Goal: Task Accomplishment & Management: Manage account settings

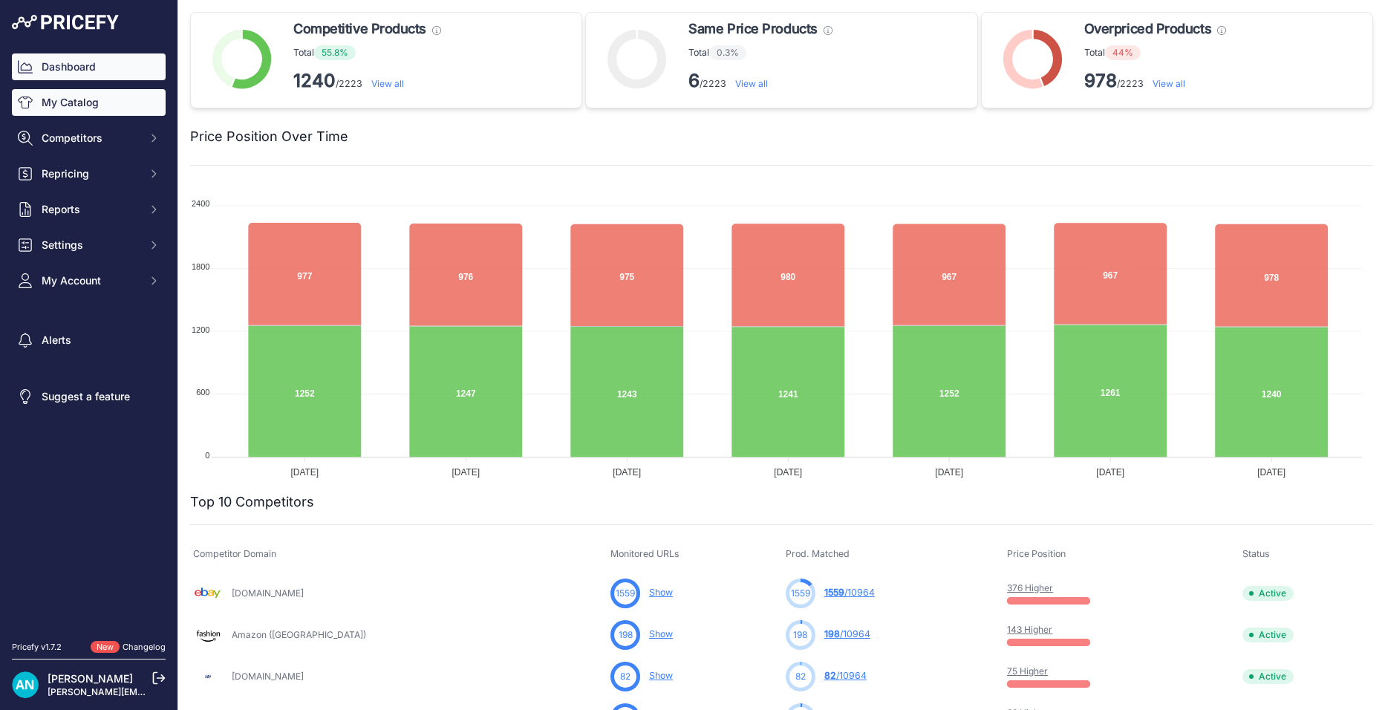
click at [90, 106] on link "My Catalog" at bounding box center [89, 102] width 154 height 27
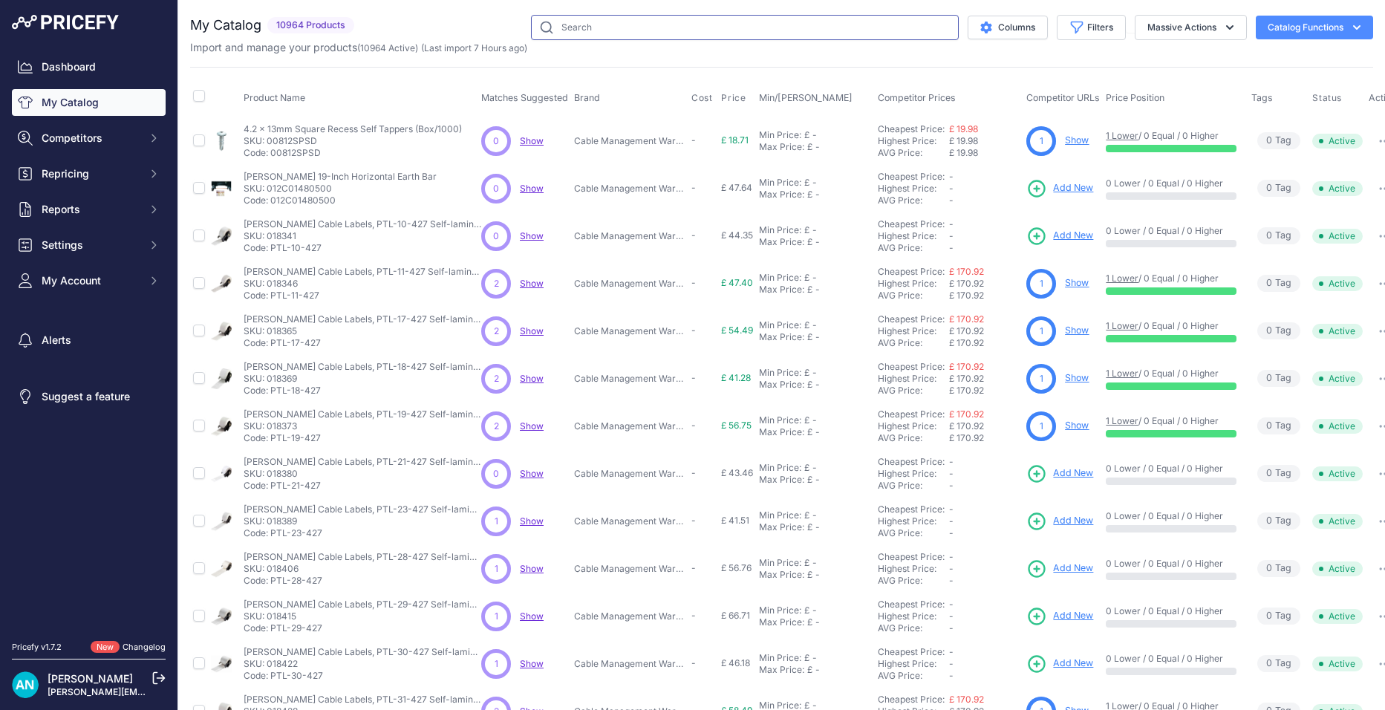
click at [565, 27] on input "text" at bounding box center [745, 27] width 428 height 25
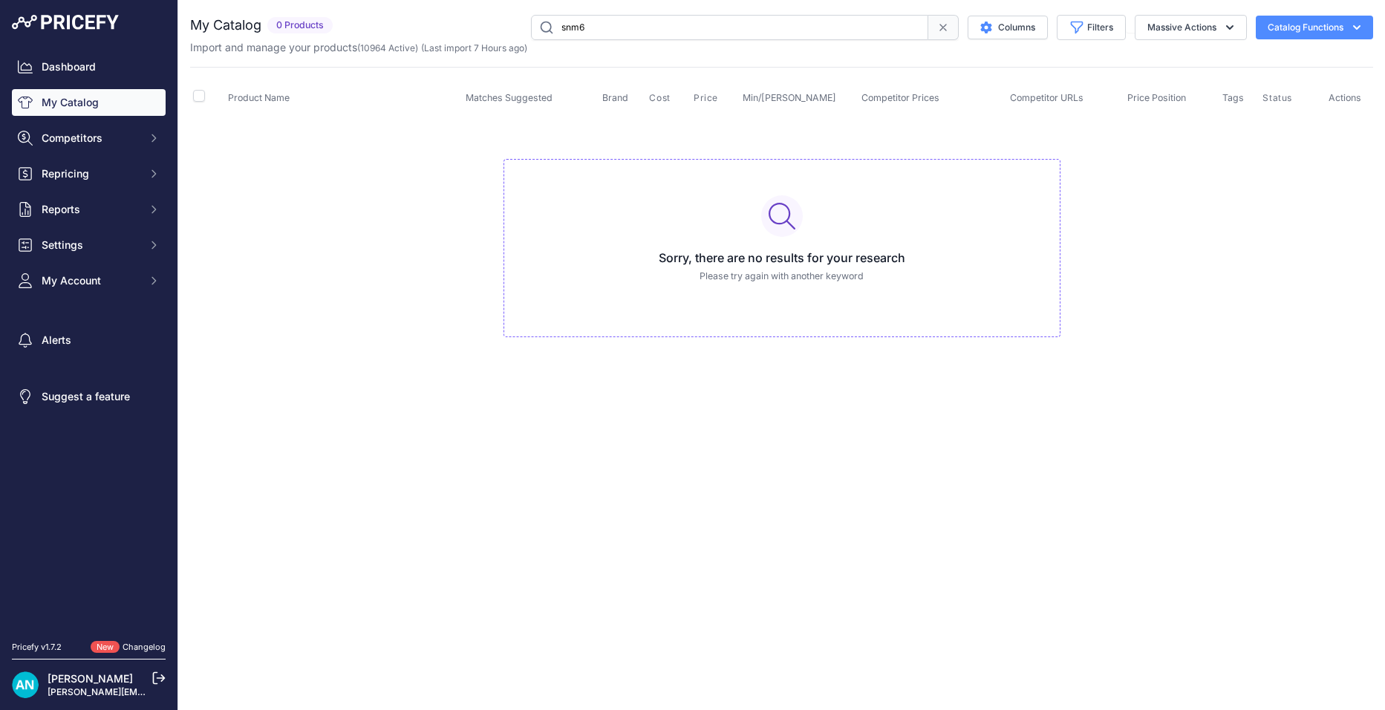
click at [587, 28] on input "snm6" at bounding box center [729, 27] width 397 height 25
type input "s"
drag, startPoint x: 588, startPoint y: 25, endPoint x: 558, endPoint y: 28, distance: 30.7
click at [558, 28] on input "text" at bounding box center [729, 27] width 397 height 25
type input "m6 short spring"
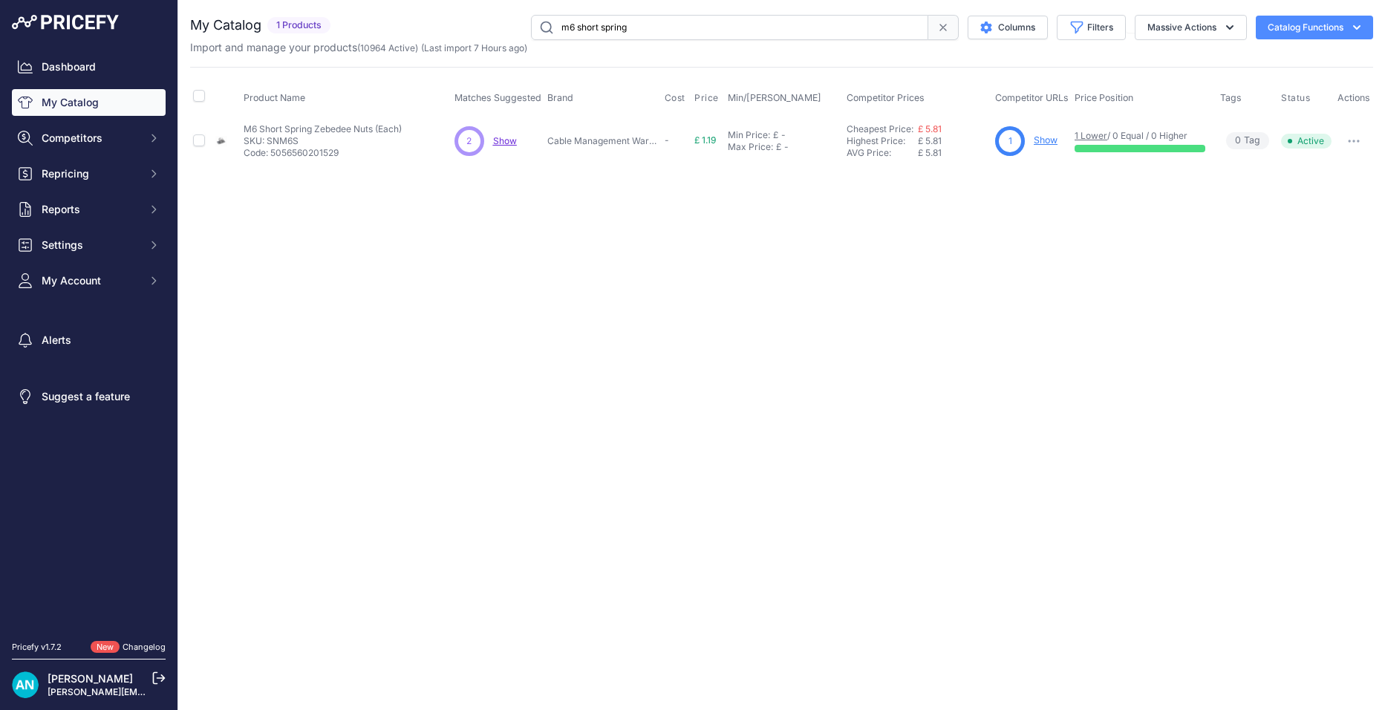
click at [508, 141] on span "Show" at bounding box center [505, 140] width 24 height 11
click at [84, 144] on span "Competitors" at bounding box center [90, 138] width 97 height 15
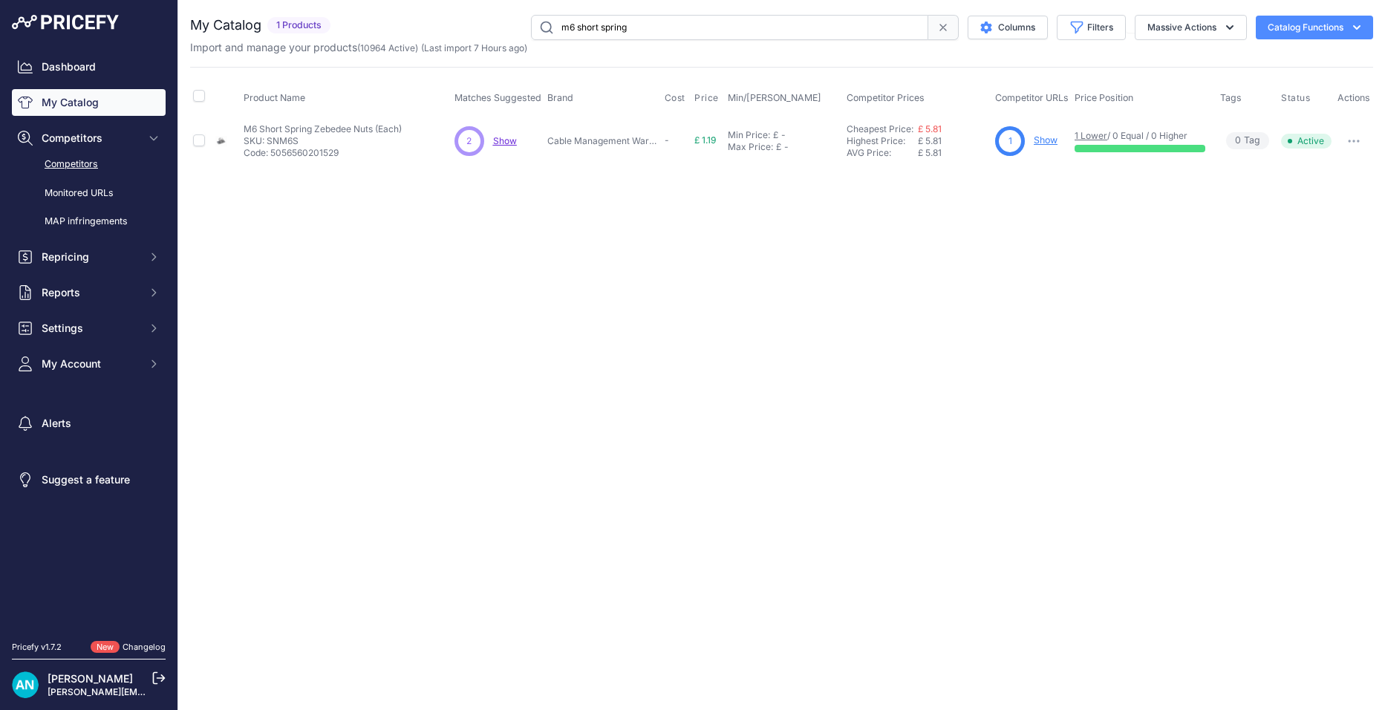
click at [87, 159] on link "Competitors" at bounding box center [89, 164] width 154 height 26
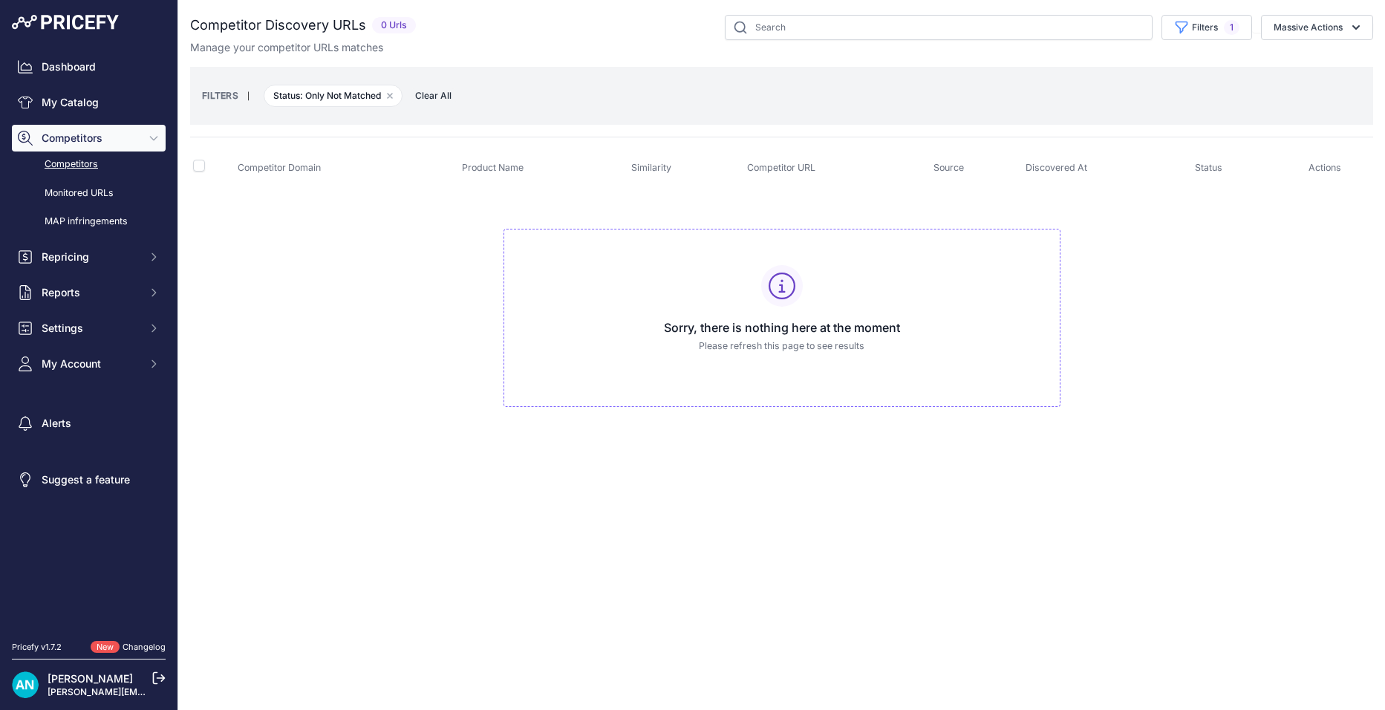
click at [278, 166] on span "Competitor Domain" at bounding box center [279, 167] width 83 height 11
click at [88, 161] on link "Competitors" at bounding box center [89, 164] width 154 height 26
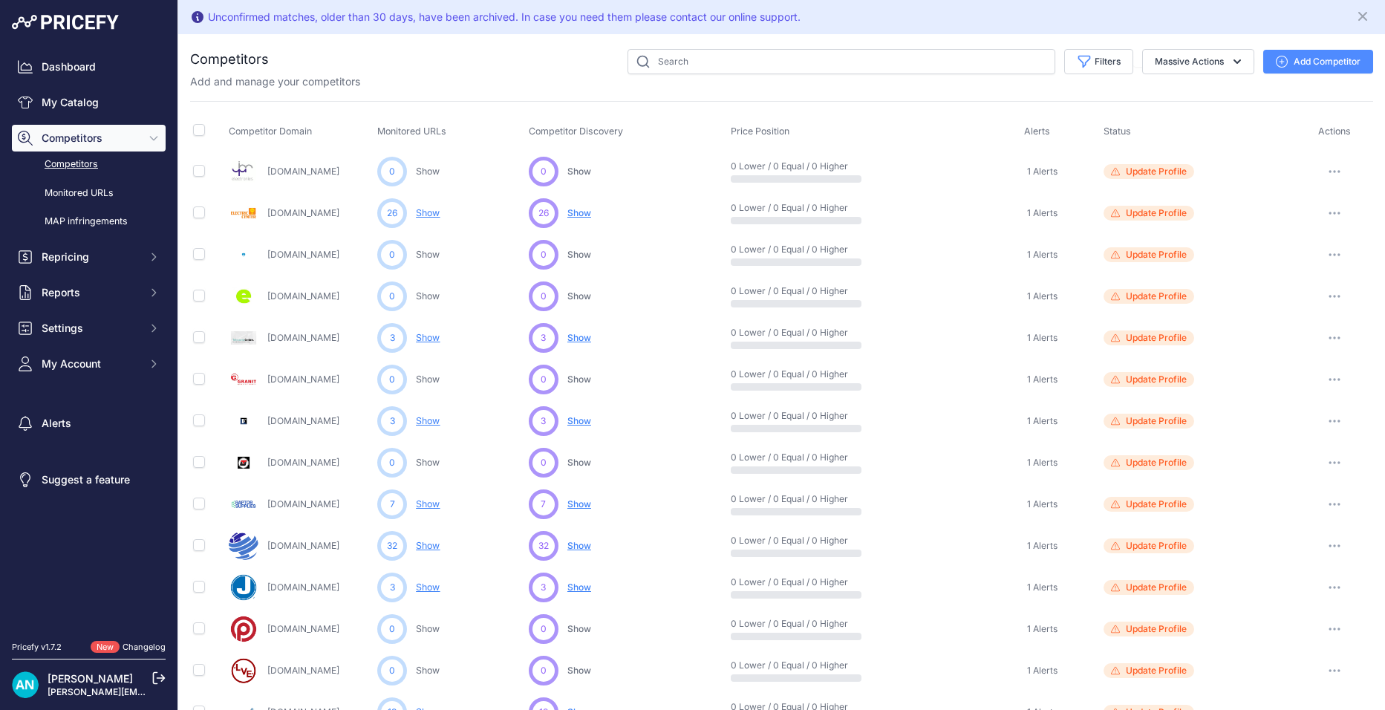
click at [1303, 55] on button "Add Competitor" at bounding box center [1318, 62] width 110 height 24
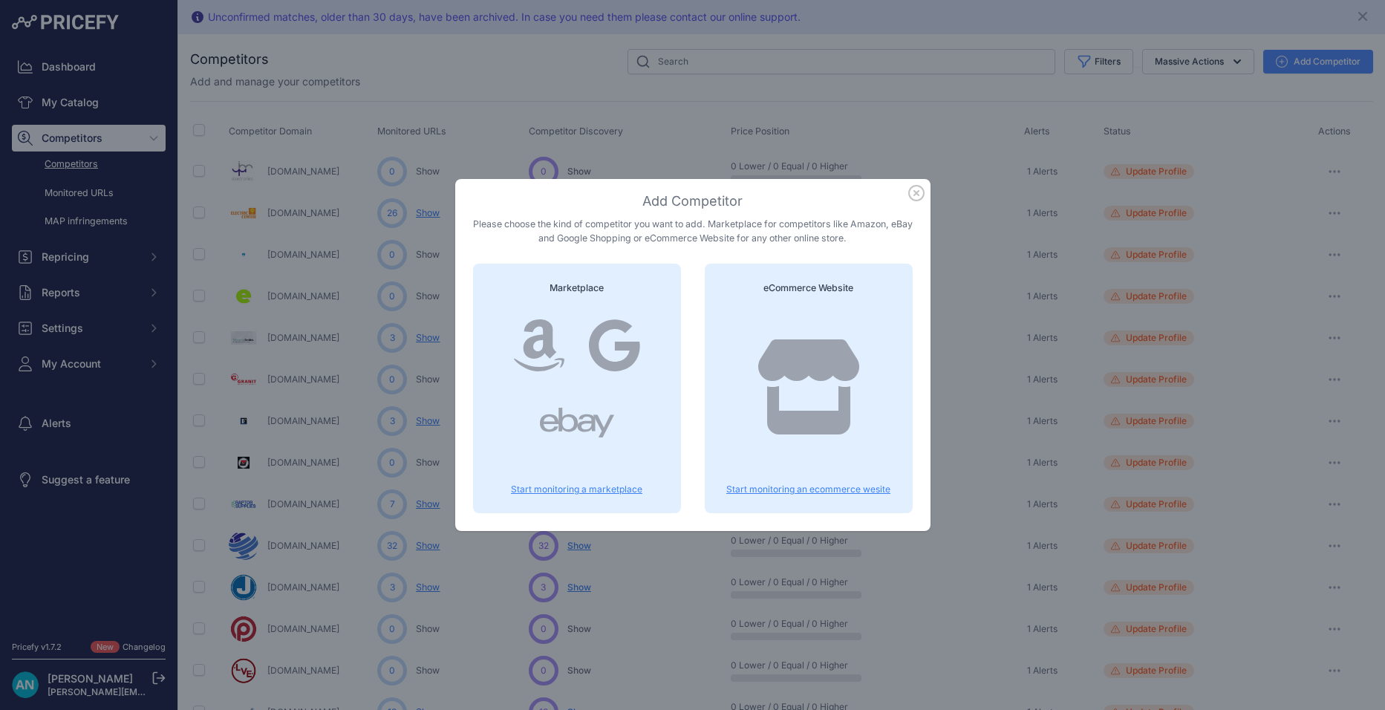
click at [586, 323] on div at bounding box center [614, 345] width 75 height 71
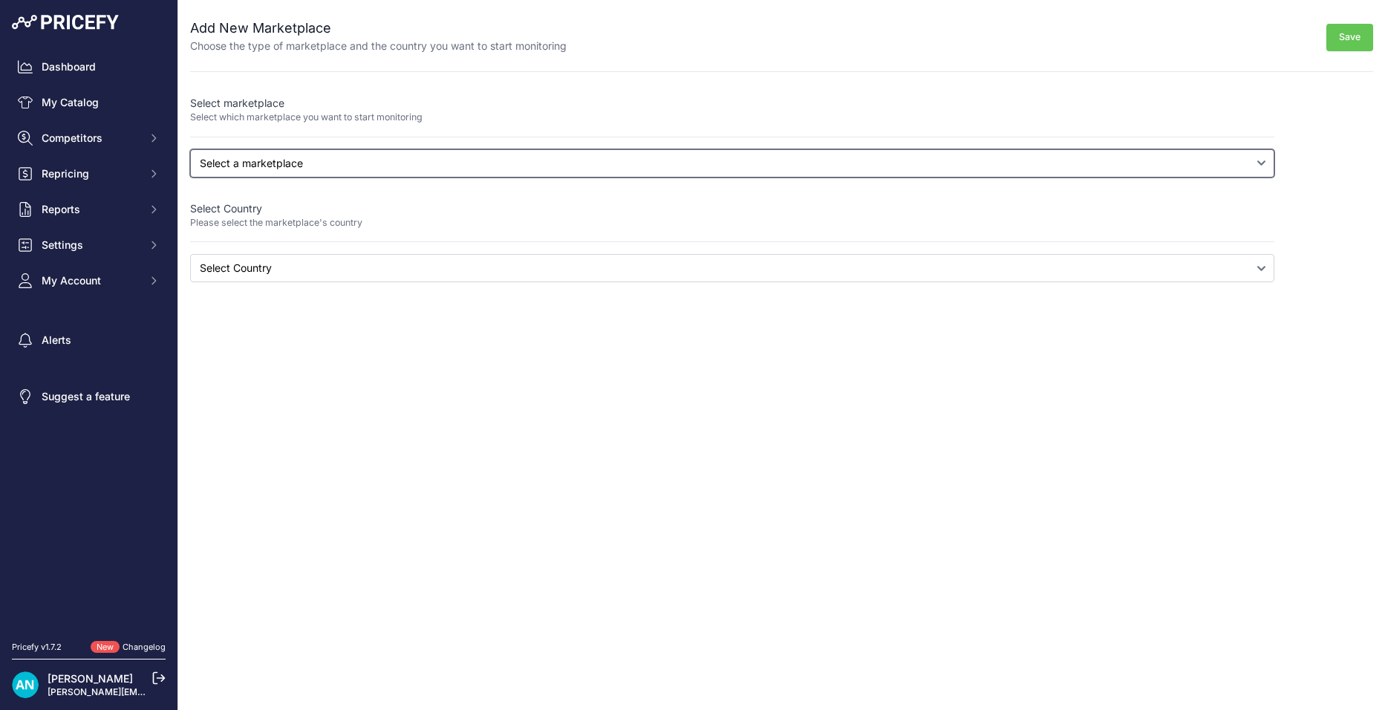
click at [232, 160] on select "Select a marketplace Amazon Google Shopping" at bounding box center [732, 163] width 1084 height 28
select select "google"
click at [190, 149] on select "Select a marketplace Amazon Google Shopping" at bounding box center [732, 163] width 1084 height 28
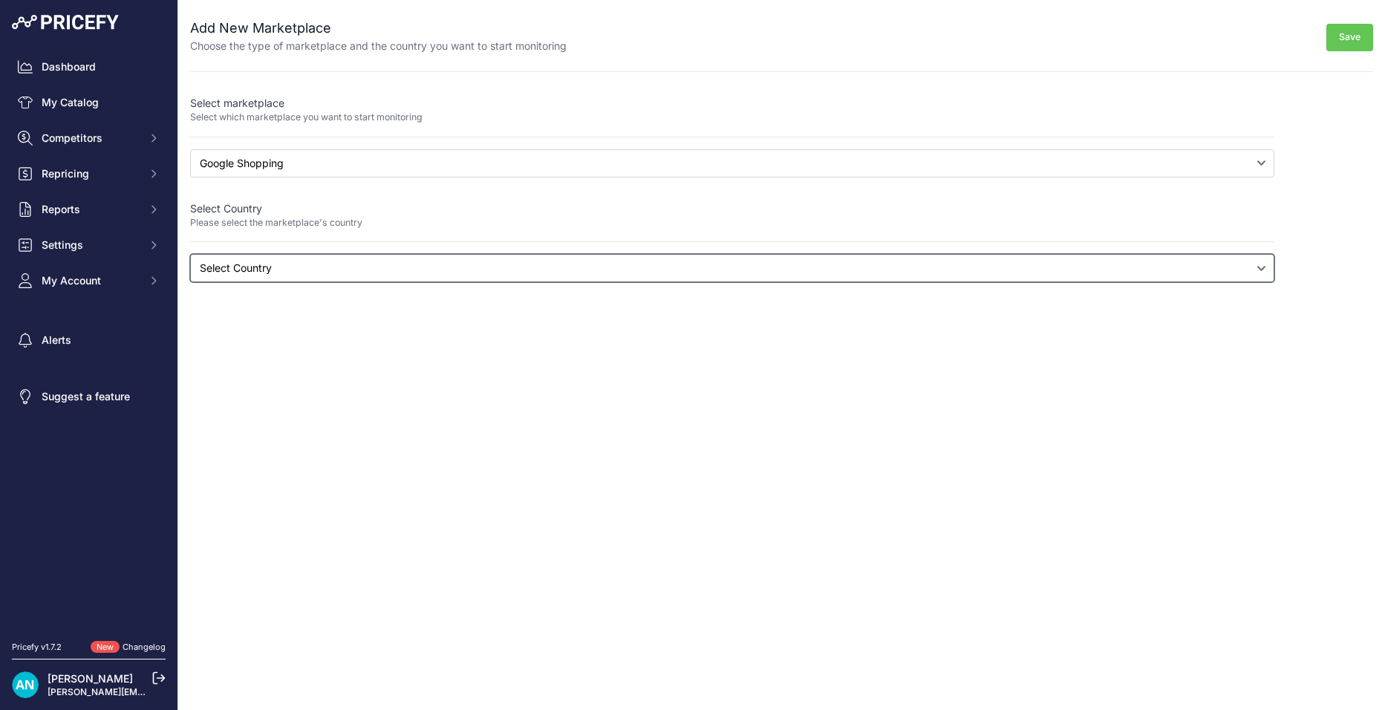
click at [238, 261] on select "Select Country [GEOGRAPHIC_DATA] [GEOGRAPHIC_DATA] [US_STATE] [GEOGRAPHIC_DATA]…" at bounding box center [732, 268] width 1084 height 28
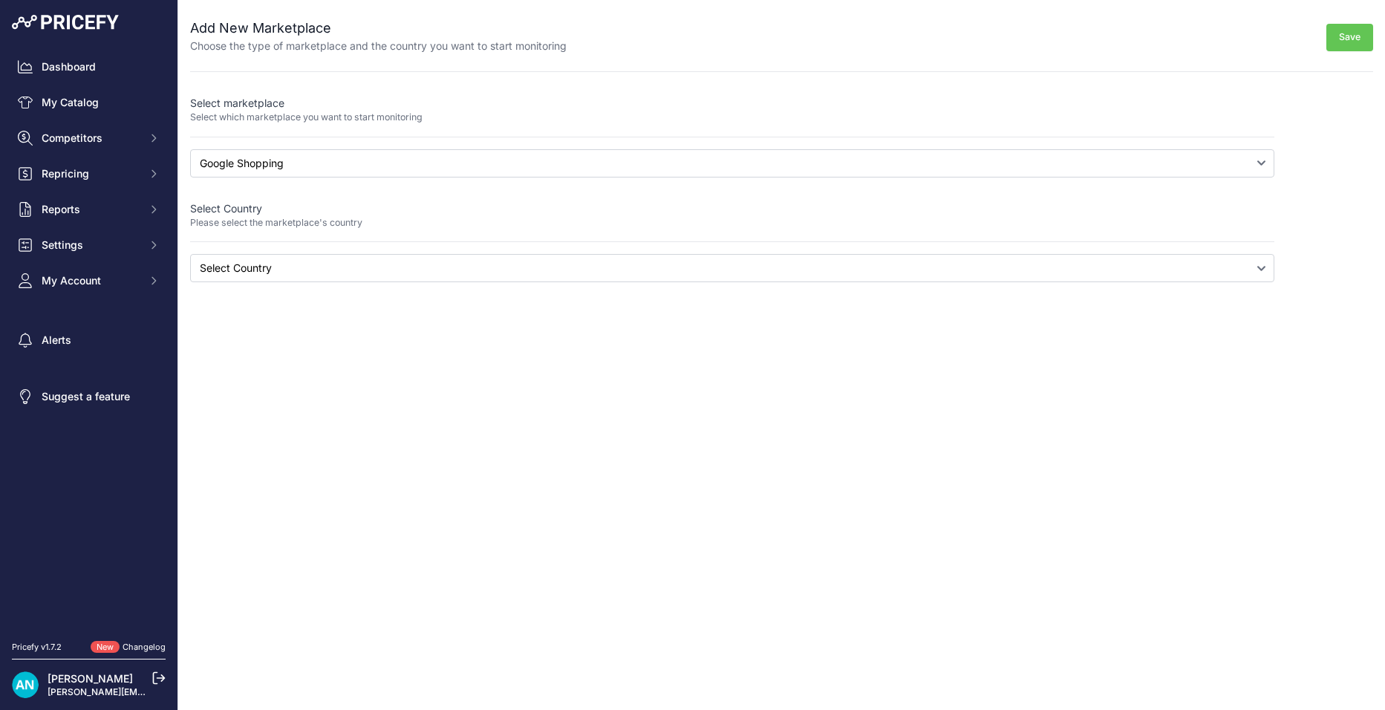
click at [283, 112] on p "Select which marketplace you want to start monitoring" at bounding box center [732, 118] width 1084 height 14
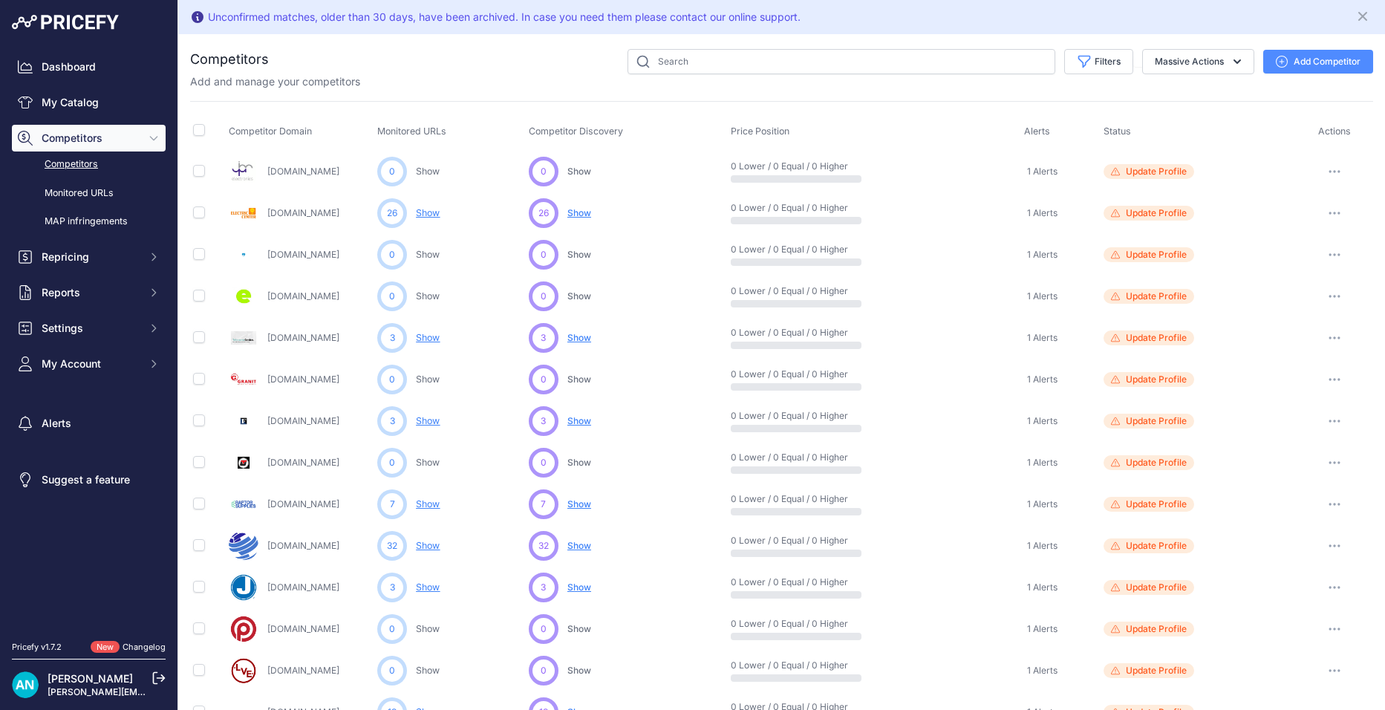
click at [1276, 56] on button "Add Competitor" at bounding box center [1318, 62] width 110 height 24
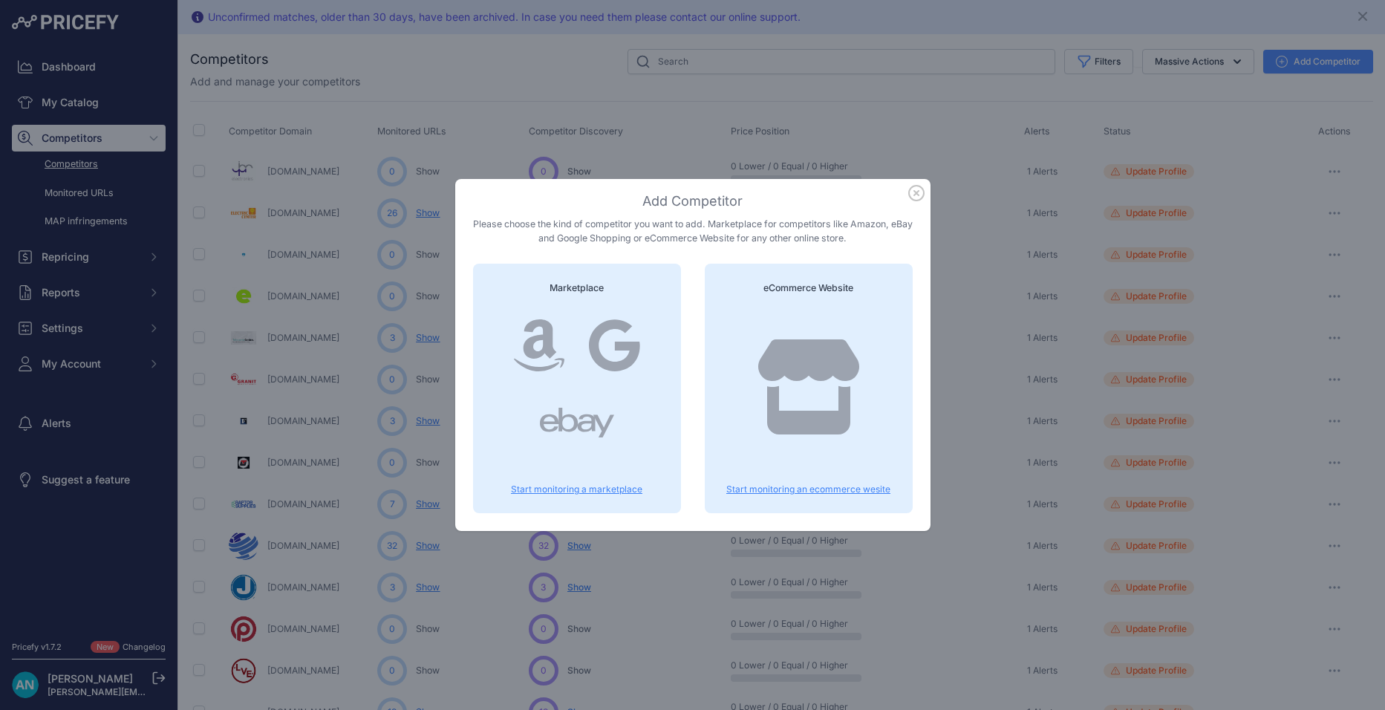
click at [811, 387] on icon at bounding box center [808, 386] width 107 height 95
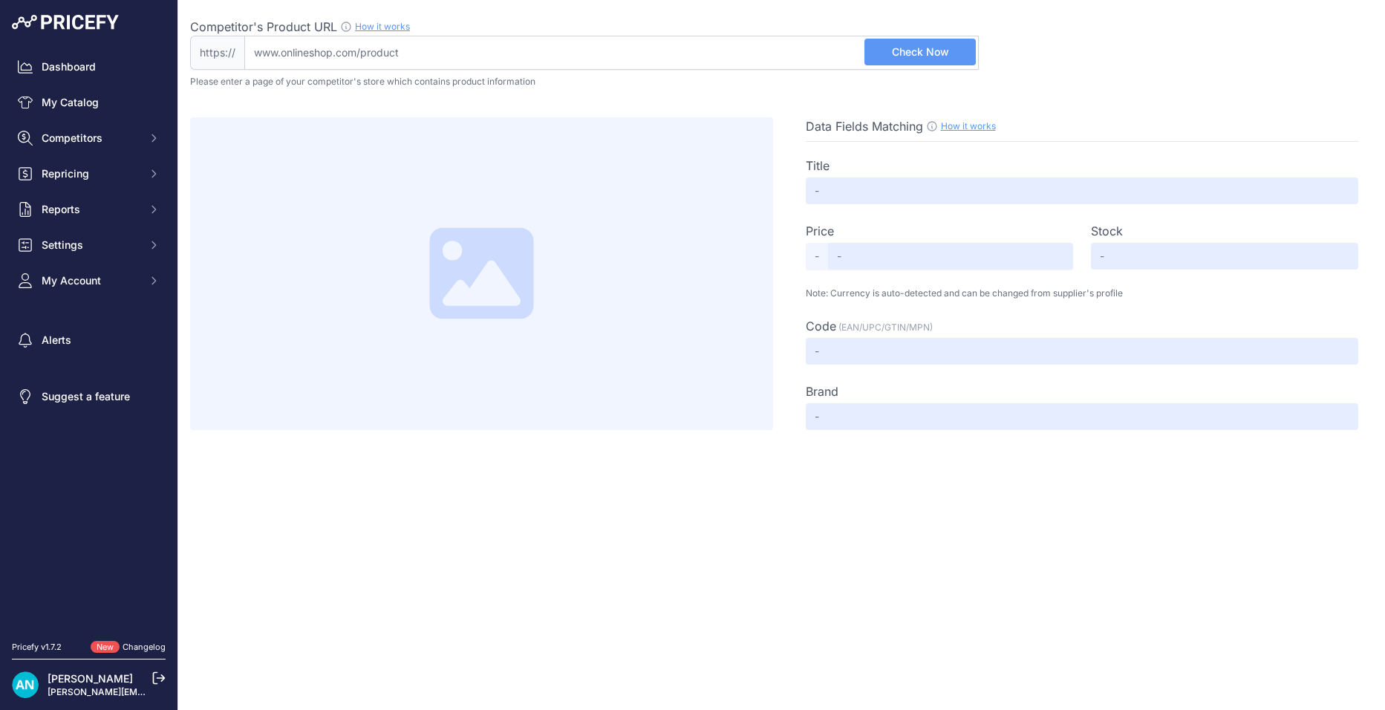
click at [269, 52] on input "Competitor's Product URL How it works In order to create your competitor's extr…" at bounding box center [611, 53] width 734 height 34
paste input "[URL][DOMAIN_NAME]"
type input "[DOMAIN_NAME][URL]"
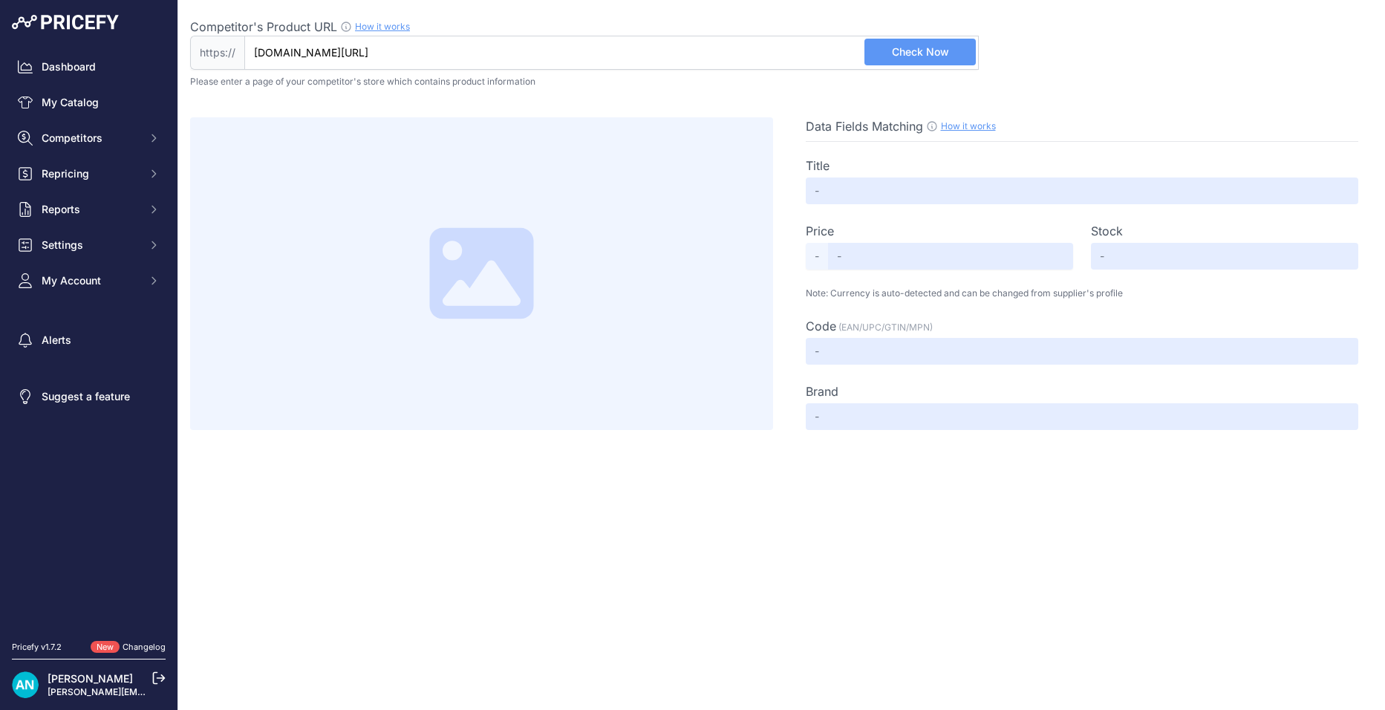
click at [906, 53] on span "Check Now" at bounding box center [920, 52] width 57 height 15
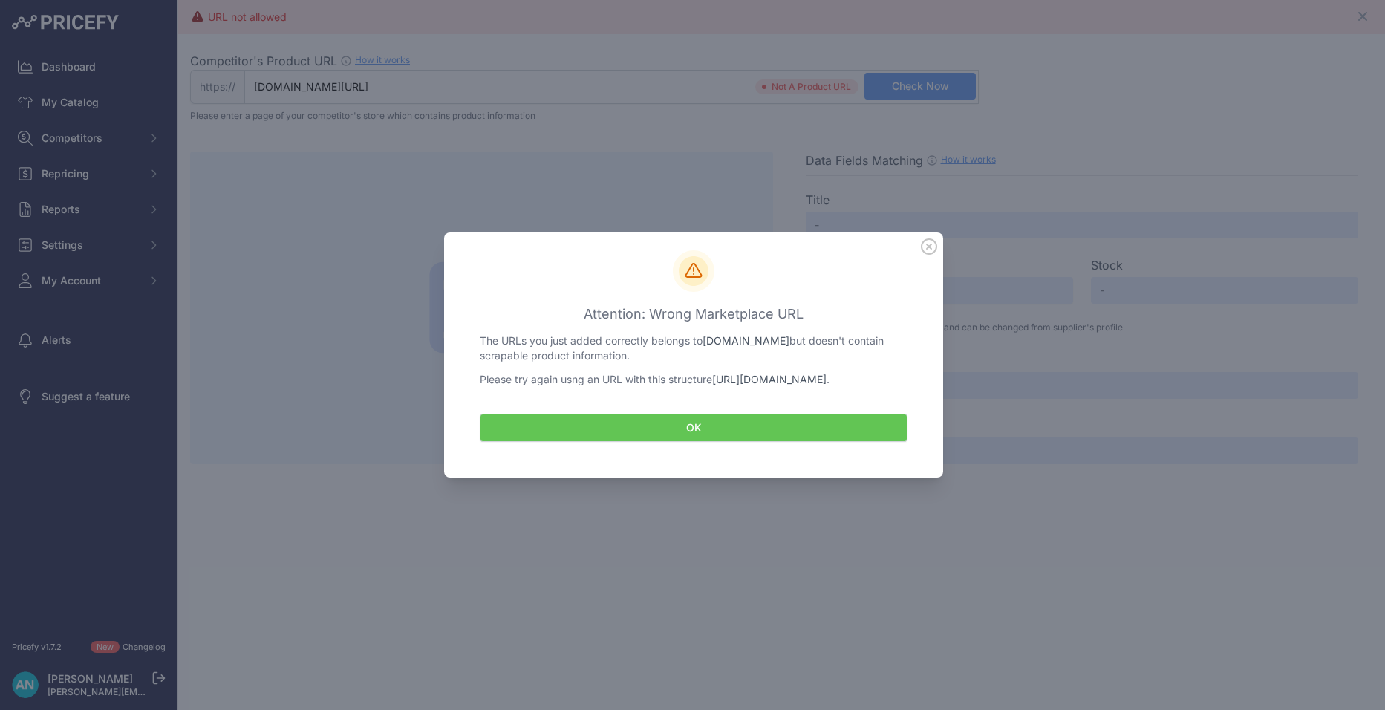
click at [686, 439] on button "OK" at bounding box center [694, 428] width 428 height 28
click at [688, 431] on button "OK" at bounding box center [694, 428] width 428 height 28
click at [933, 239] on icon at bounding box center [929, 246] width 16 height 16
click at [682, 433] on button "OK" at bounding box center [694, 428] width 428 height 28
click at [283, 79] on div at bounding box center [692, 355] width 1385 height 710
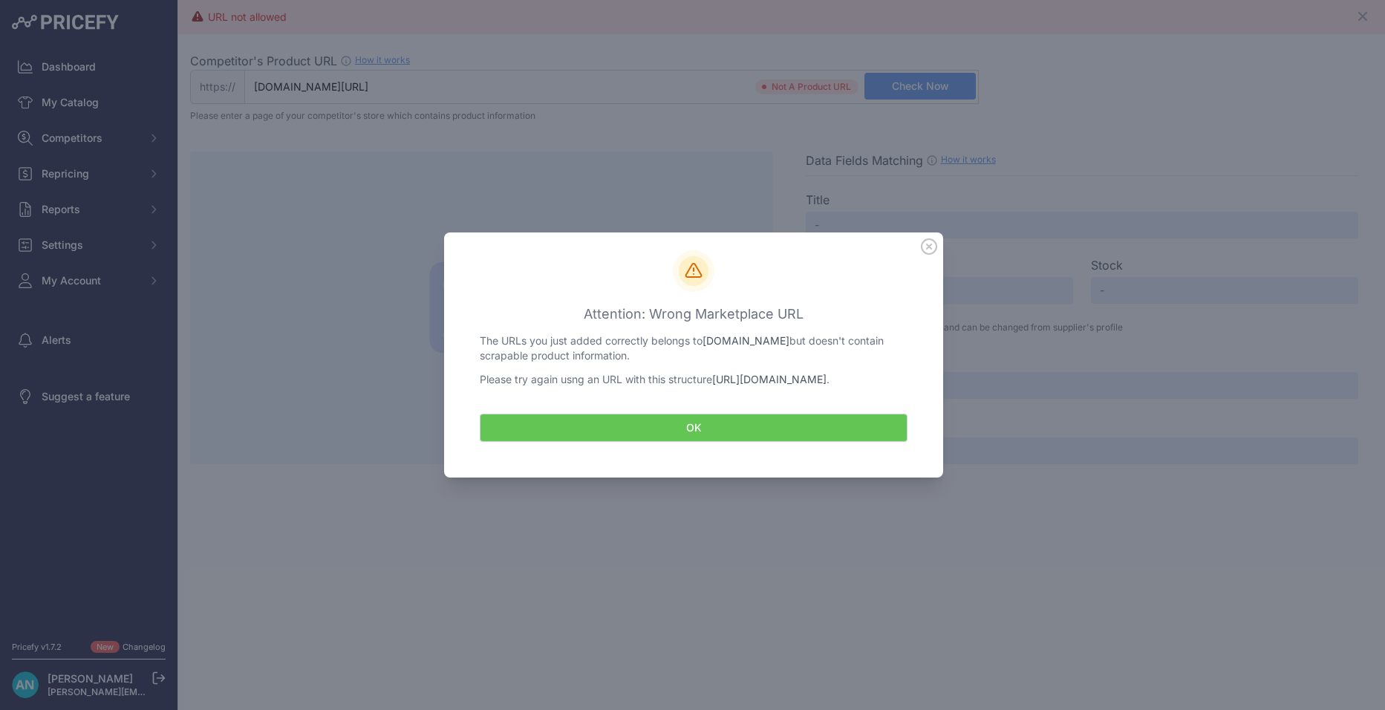
click at [679, 433] on button "OK" at bounding box center [694, 428] width 428 height 28
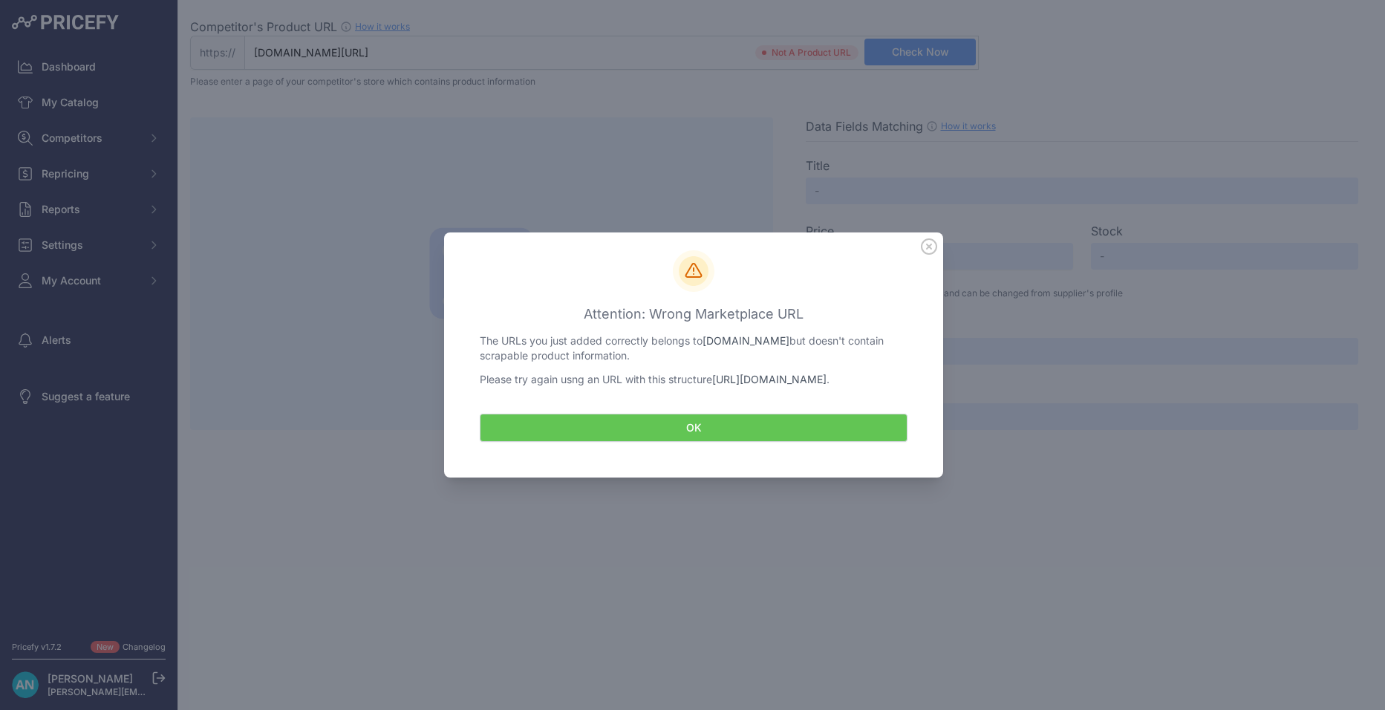
click at [690, 433] on button "OK" at bounding box center [694, 428] width 428 height 28
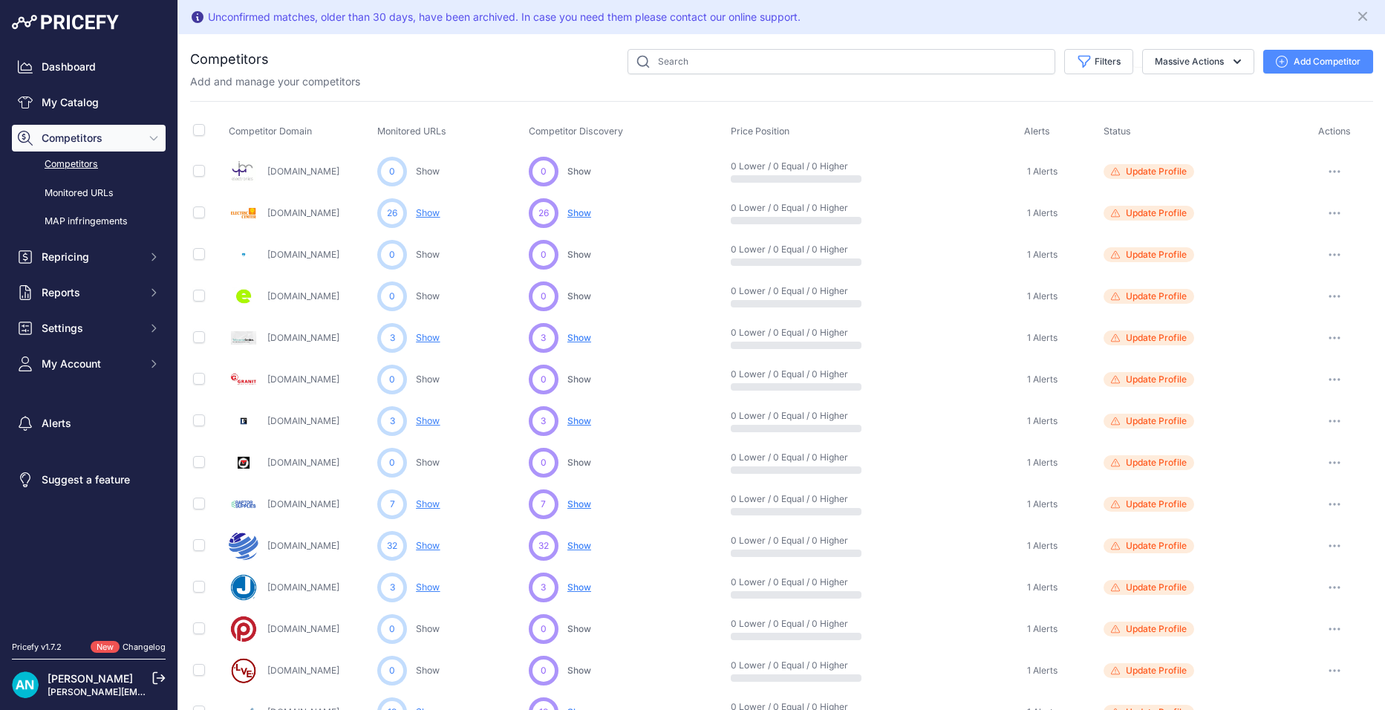
click at [1312, 55] on button "Add Competitor" at bounding box center [1318, 62] width 110 height 24
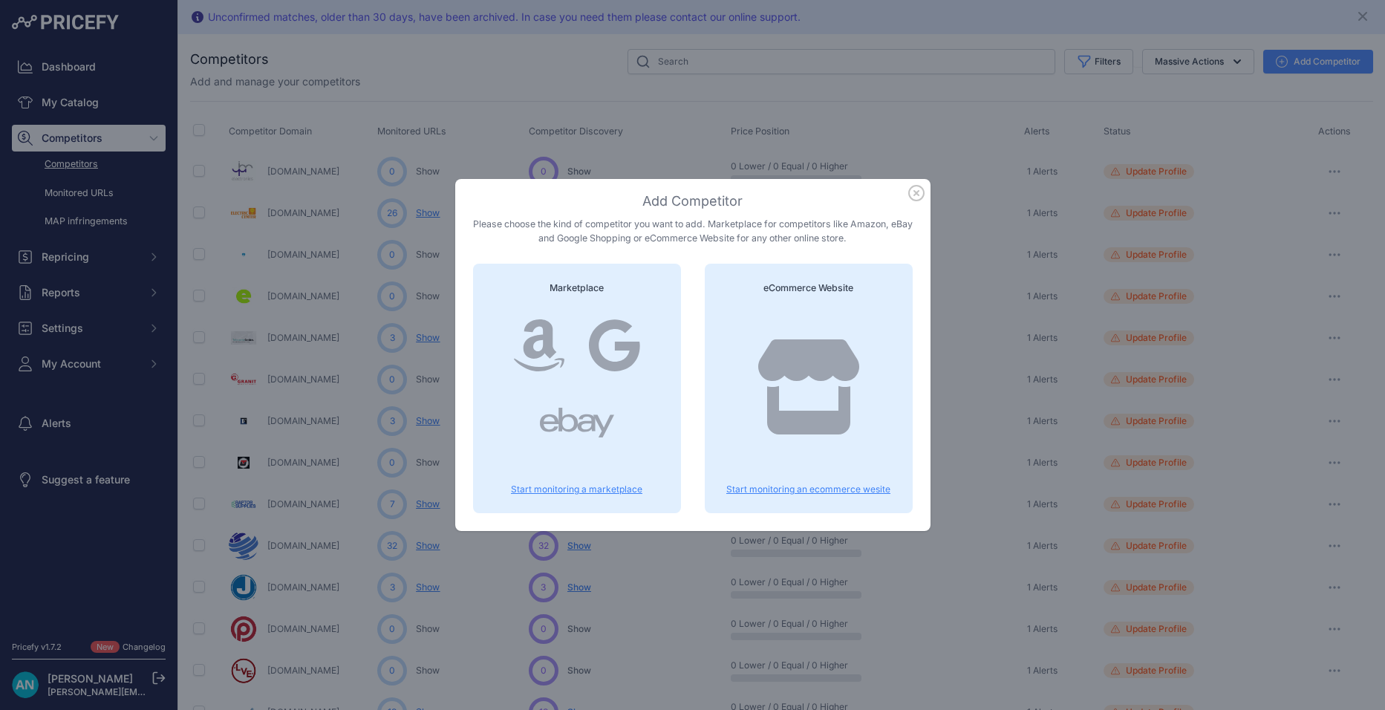
click at [795, 388] on icon at bounding box center [808, 386] width 107 height 95
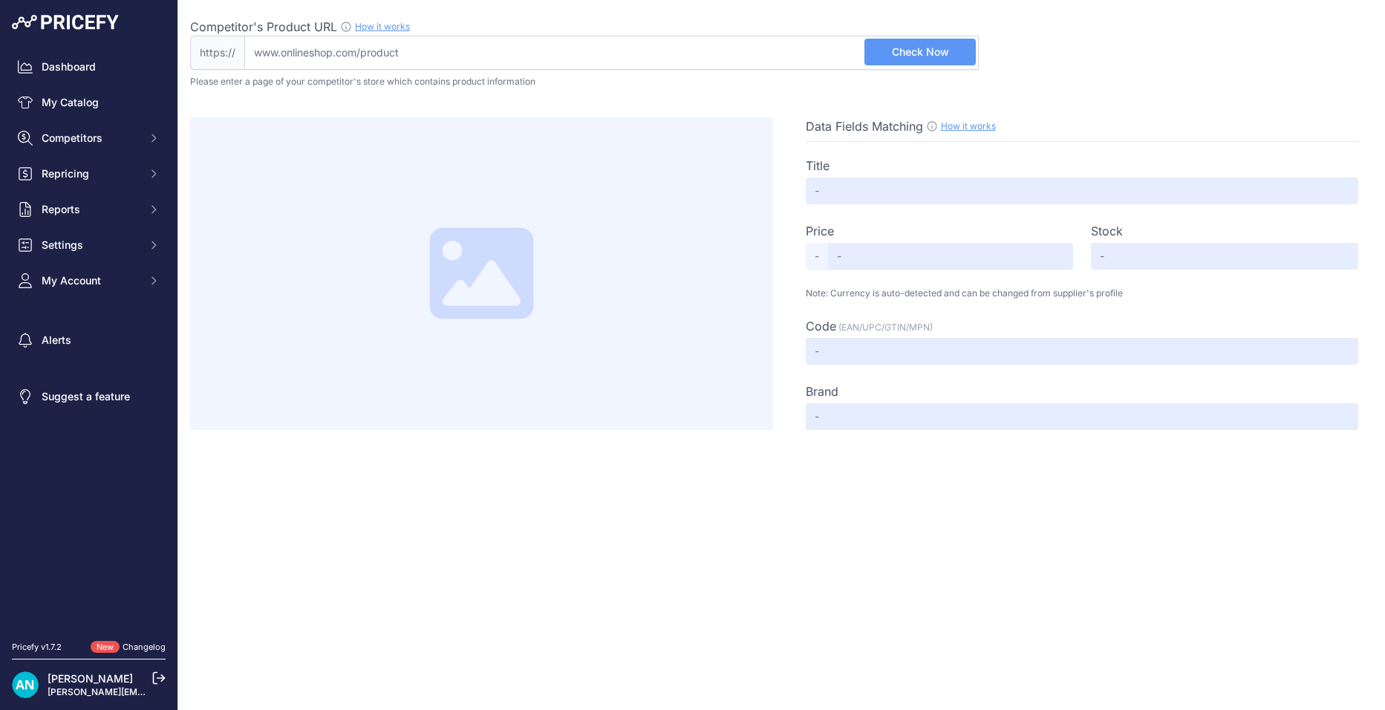
click at [276, 47] on input "Competitor's Product URL How it works In order to create your competitor's extr…" at bounding box center [611, 53] width 734 height 34
paste input "https://www.cromwell.co.uk/shop/fasteners-and-fixings/channel-nuts/m6-channel-n…"
type input "www.cromwell.co.uk/shop/fasteners-and-fixings/channel-nuts/m6-channel-nut-bzp-s…"
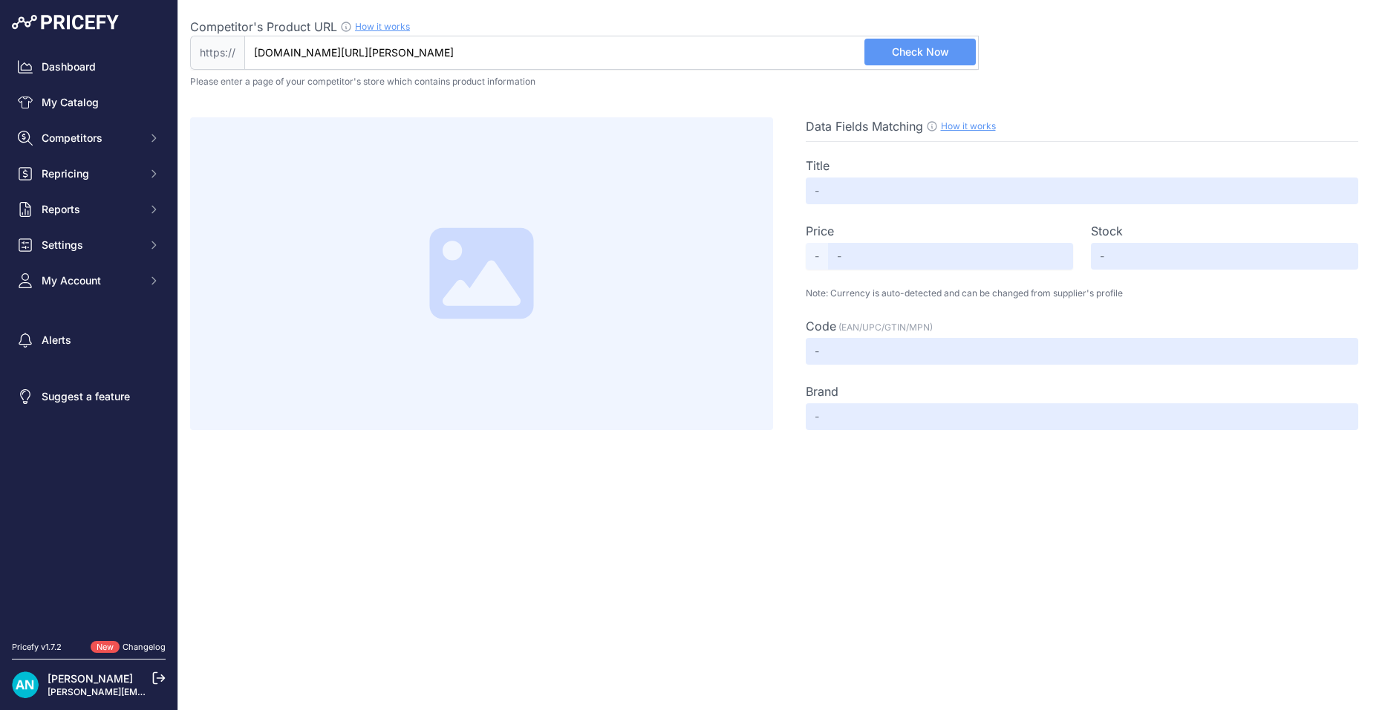
click at [886, 53] on button "Check Now" at bounding box center [919, 52] width 111 height 27
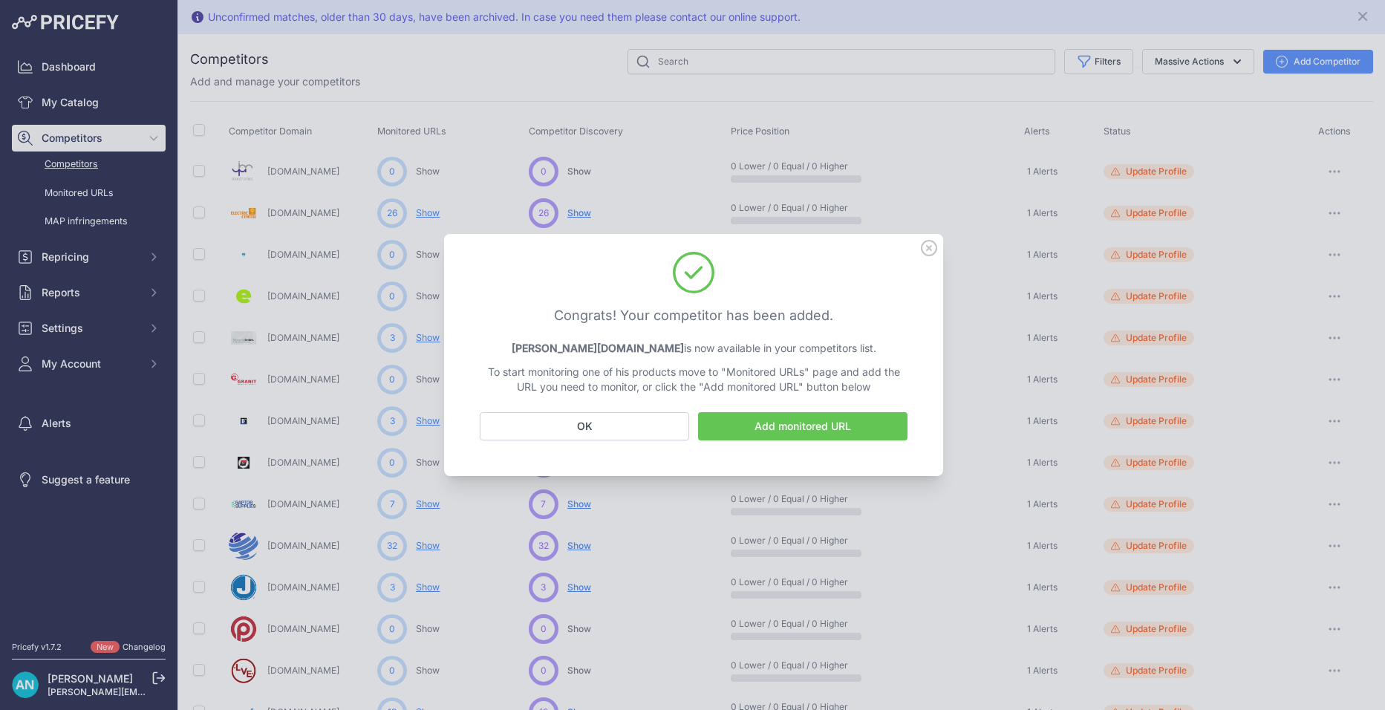
click at [775, 432] on link "Add monitored URL" at bounding box center [802, 426] width 209 height 28
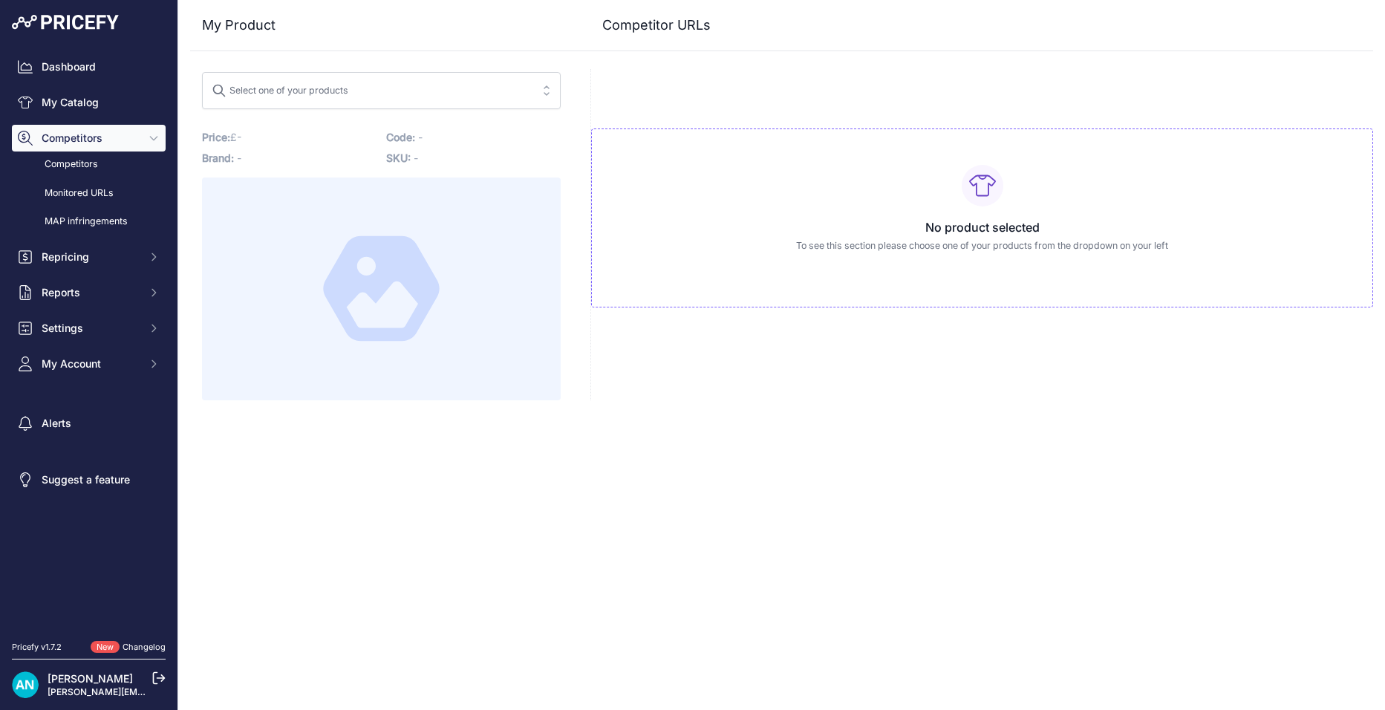
click at [240, 86] on div "Select one of your products" at bounding box center [280, 88] width 137 height 19
click at [240, 86] on input "search" at bounding box center [371, 91] width 319 height 24
click at [699, 354] on div "No product selected To see this section please choose one of your products from…" at bounding box center [981, 234] width 783 height 331
click at [249, 91] on div "Select one of your products" at bounding box center [280, 88] width 137 height 19
click at [237, 89] on input "search" at bounding box center [371, 91] width 319 height 24
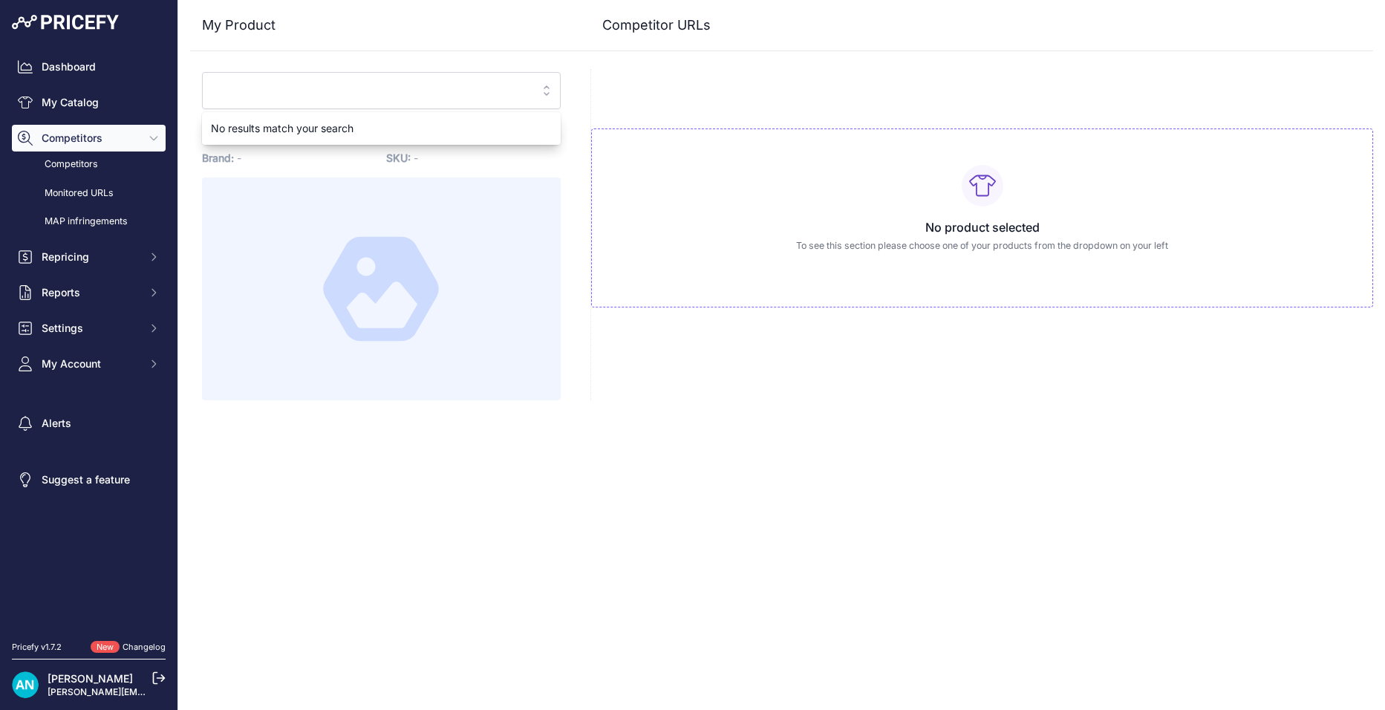
paste input "M6 Short Spring Zebedee Nuts (Each)"
type input "M6 Short Spring Zebedee Nuts (Each)"
click at [291, 238] on div at bounding box center [381, 288] width 359 height 223
click at [80, 159] on link "Competitors" at bounding box center [89, 164] width 154 height 26
click at [323, 138] on p "Price: £ - / Cost: £ -" at bounding box center [289, 137] width 175 height 21
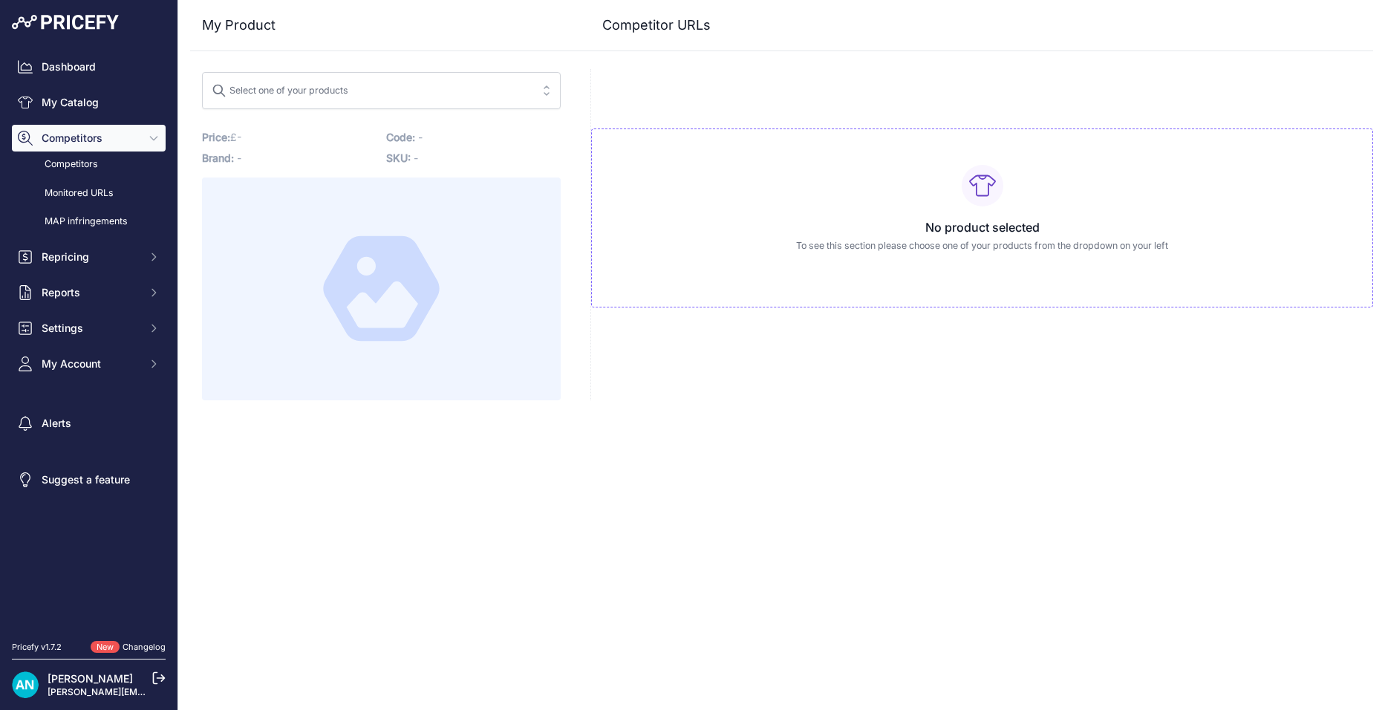
click at [319, 91] on div "Select one of your products" at bounding box center [280, 88] width 137 height 19
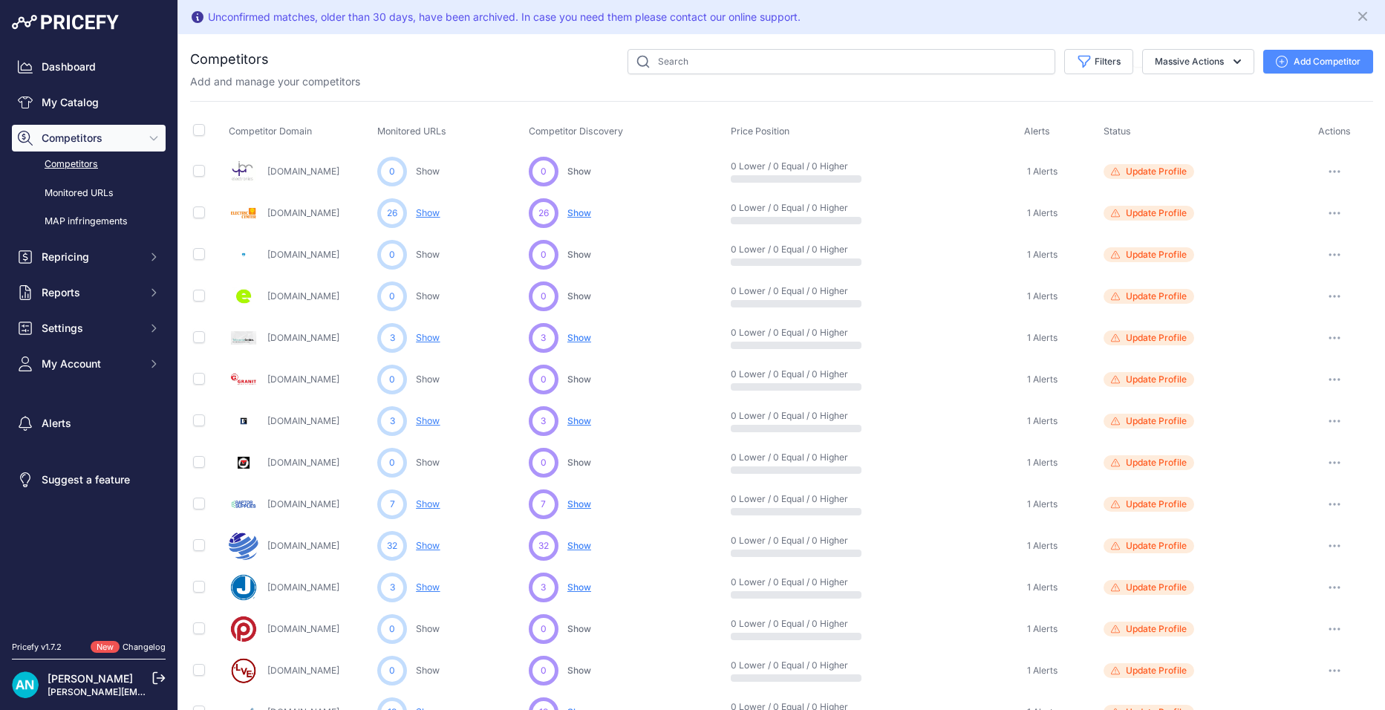
click at [270, 131] on span "Competitor Domain" at bounding box center [270, 130] width 83 height 11
click at [82, 156] on link "Competitors" at bounding box center [89, 164] width 154 height 26
click at [79, 163] on link "Competitors" at bounding box center [89, 164] width 154 height 26
click at [99, 105] on link "My Catalog" at bounding box center [89, 102] width 154 height 27
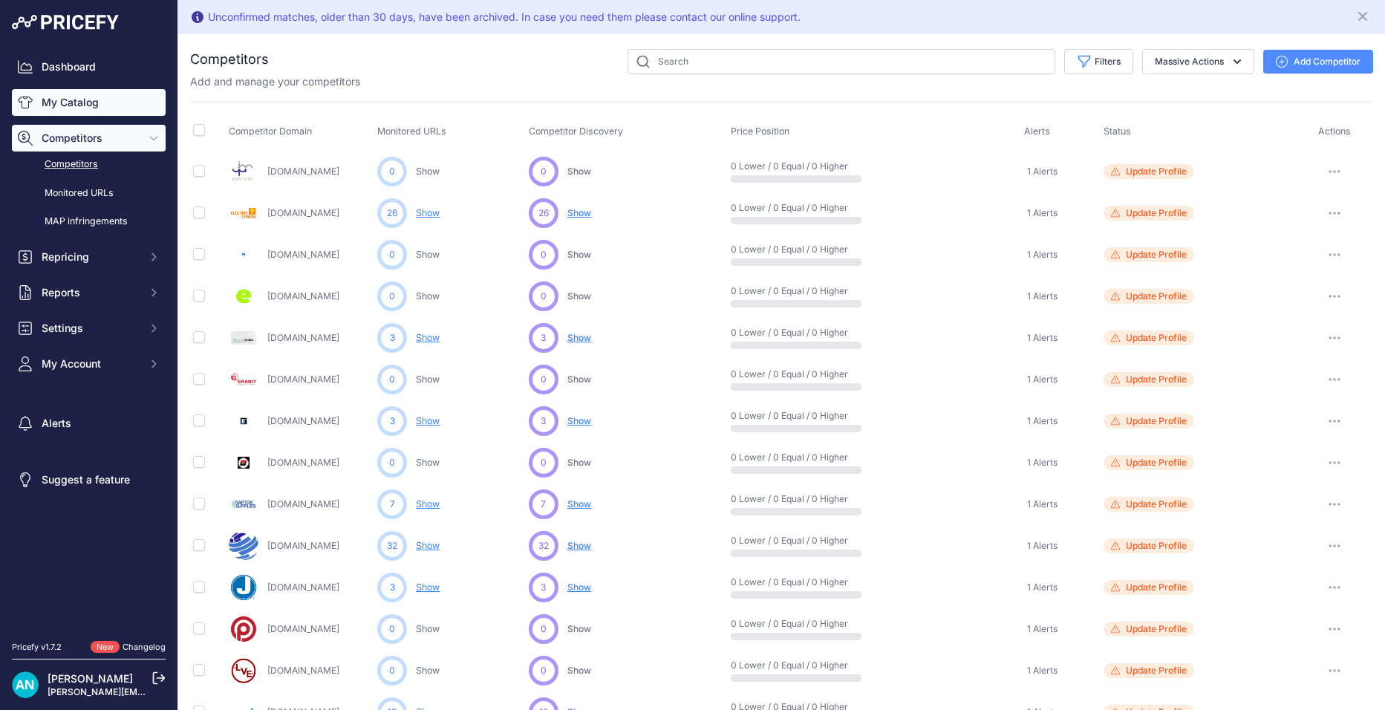
click at [81, 101] on link "My Catalog" at bounding box center [89, 102] width 154 height 27
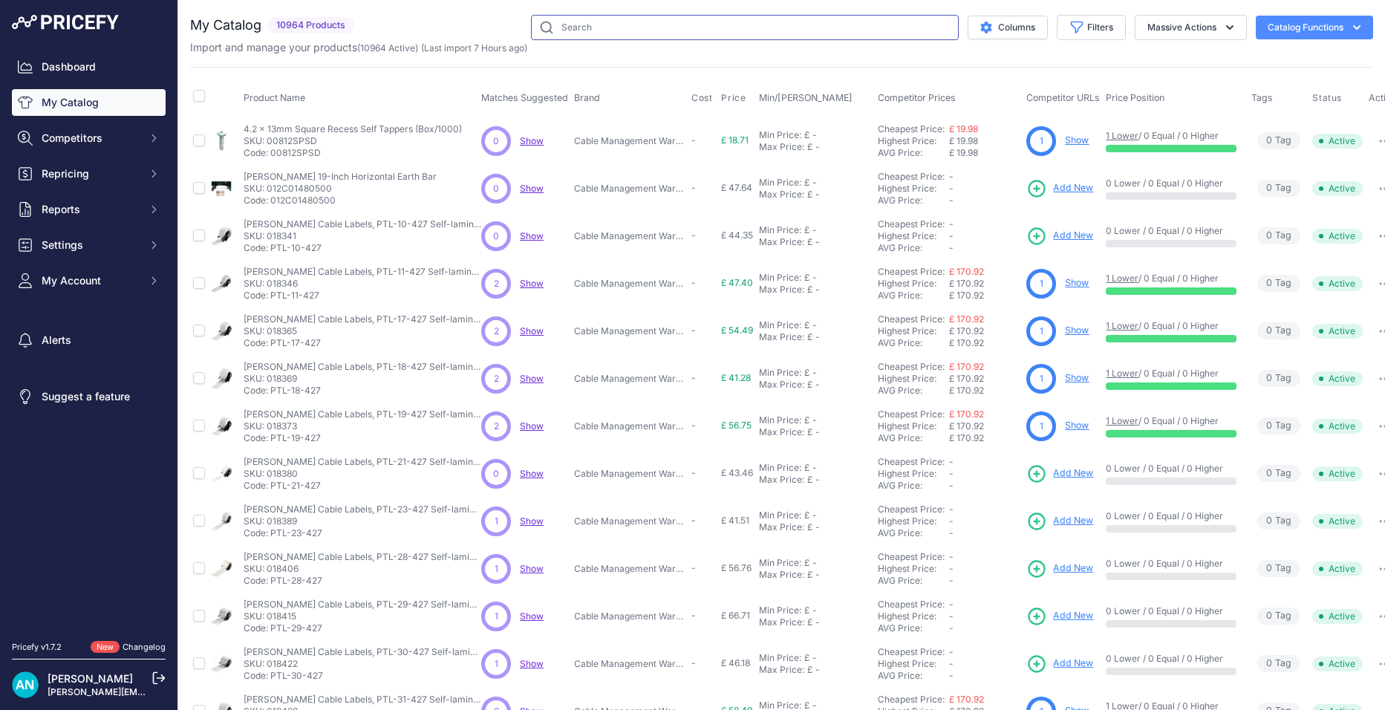
click at [553, 30] on input "text" at bounding box center [745, 27] width 428 height 25
type input "m6 short spring"
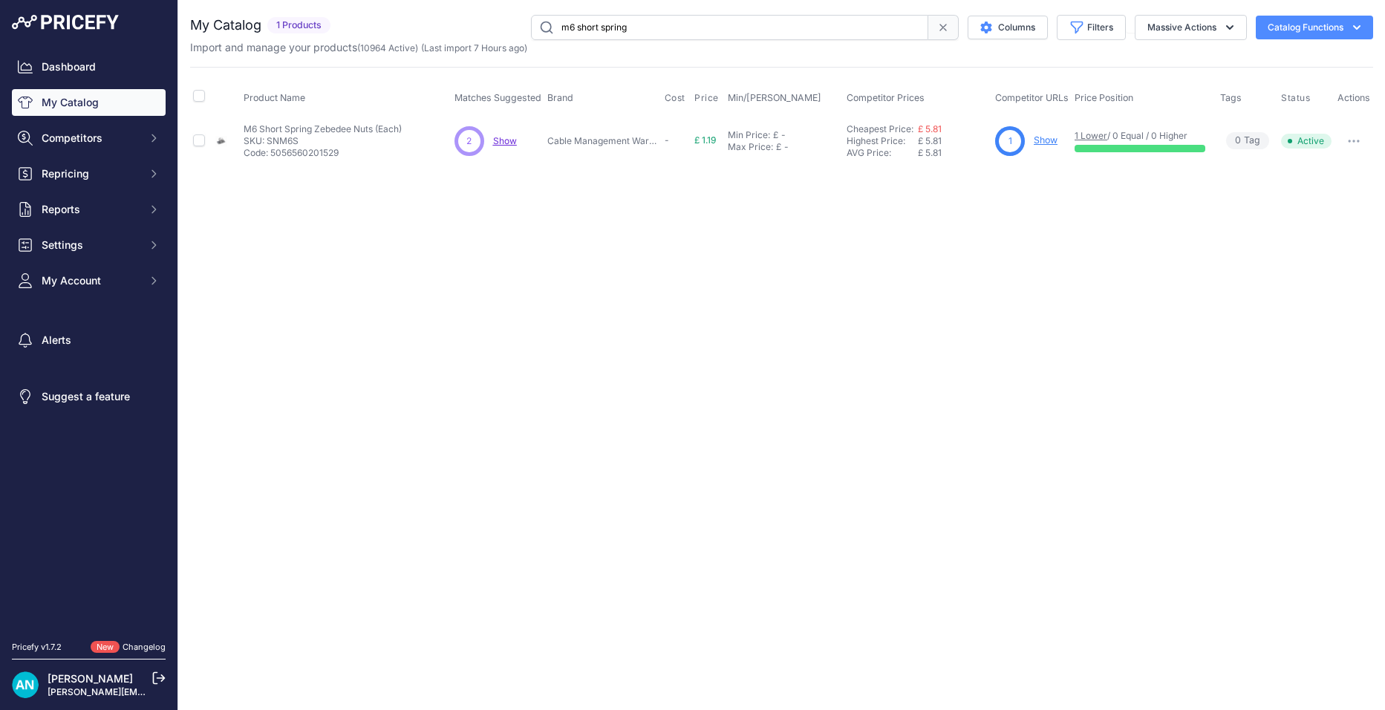
click at [304, 139] on p "SKU: SNM6S" at bounding box center [323, 141] width 158 height 12
click at [1043, 140] on link "Show" at bounding box center [1046, 139] width 24 height 11
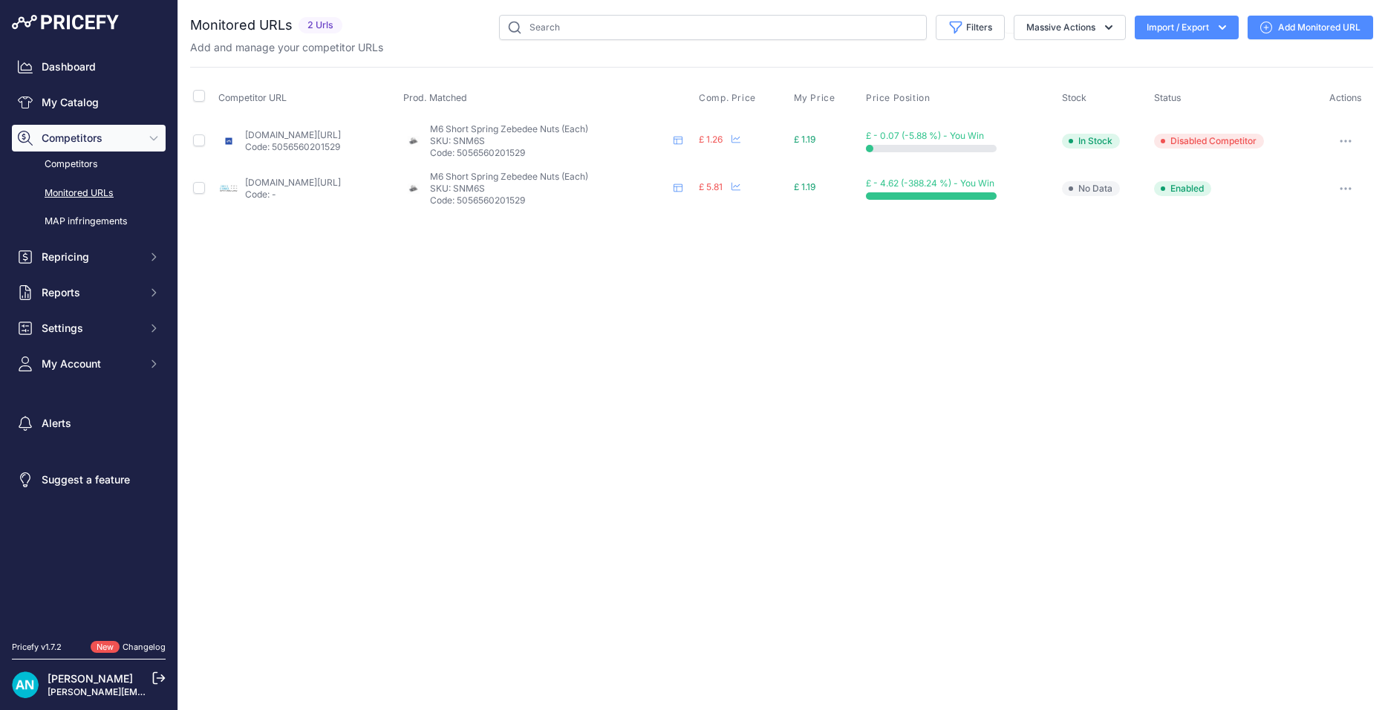
click at [1289, 24] on link "Add Monitored URL" at bounding box center [1309, 28] width 125 height 24
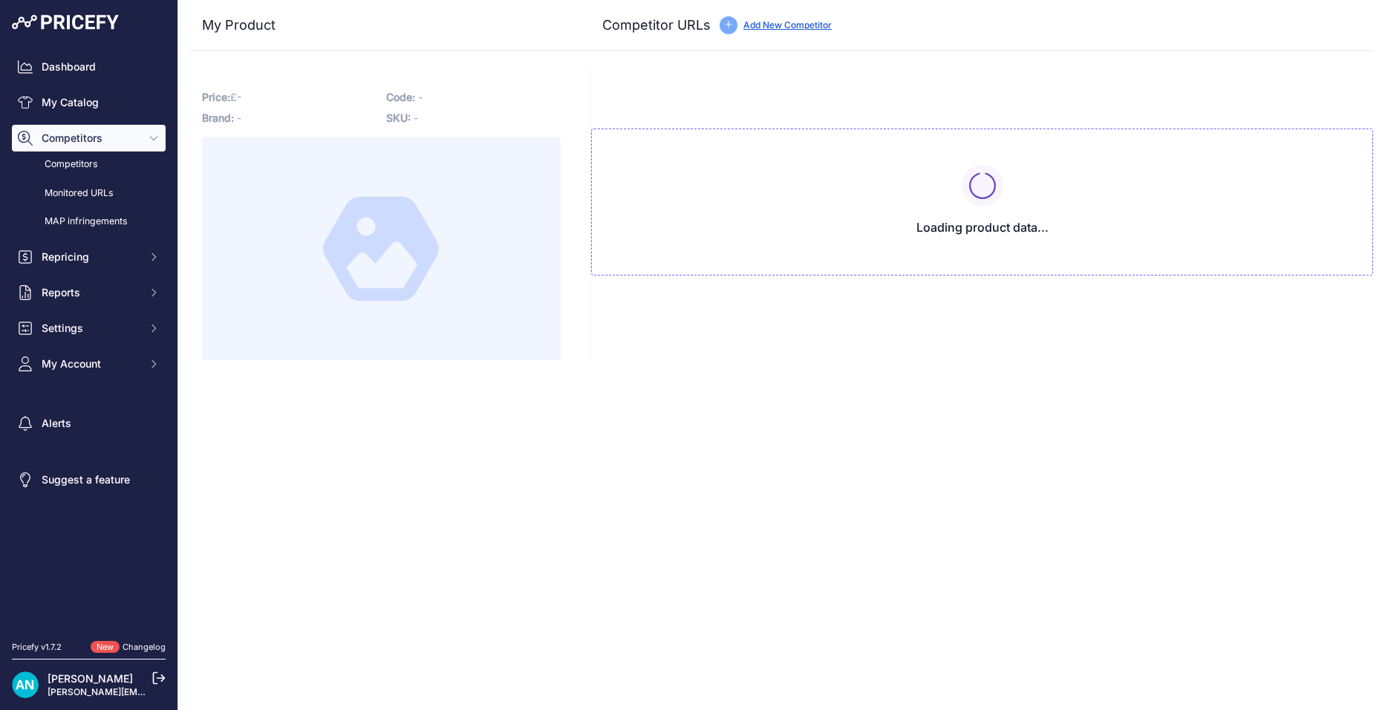
type input "[DOMAIN_NAME][URL]"
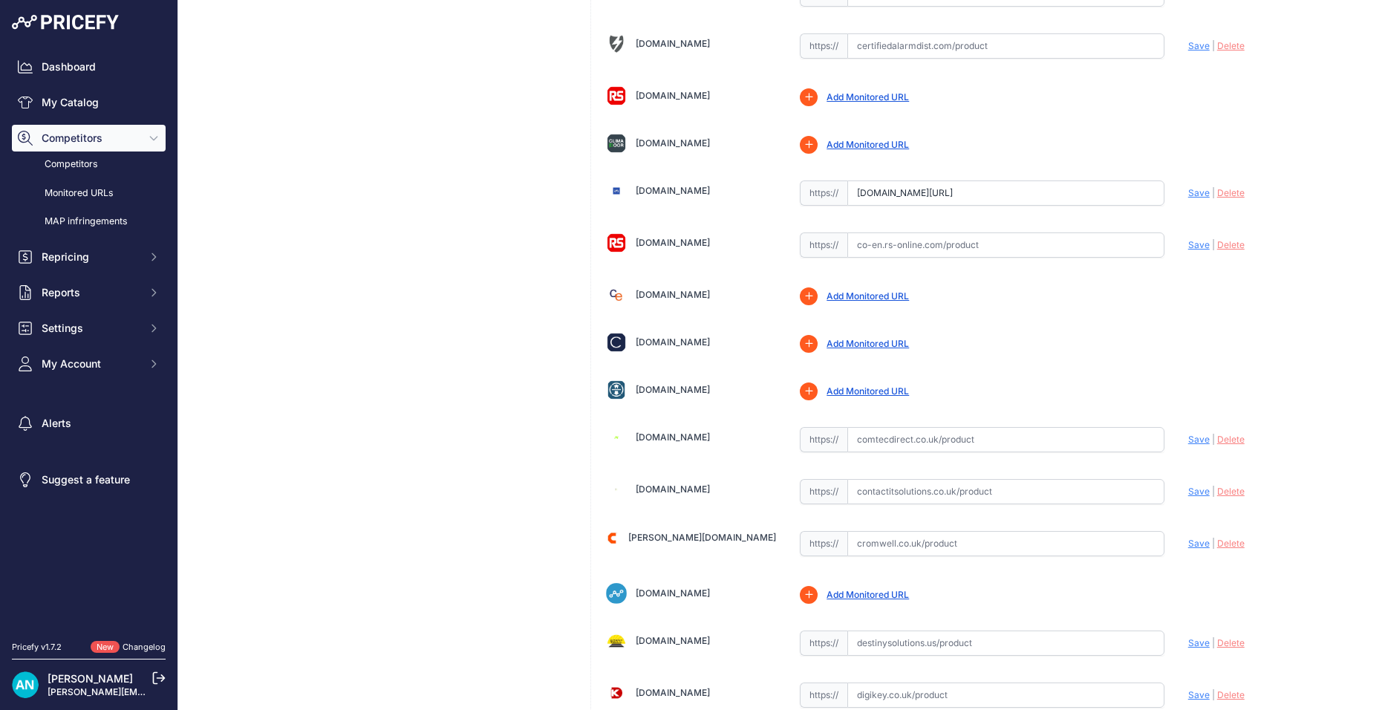
scroll to position [1613, 0]
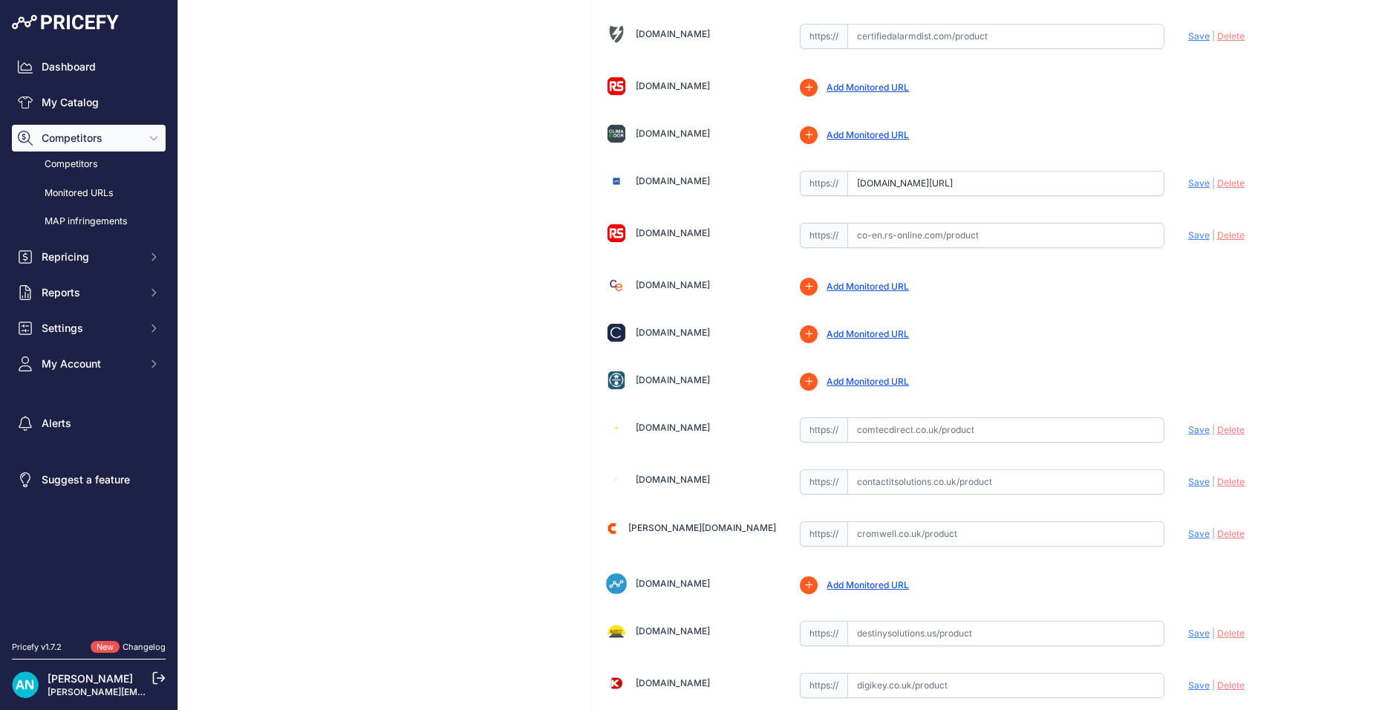
click at [666, 530] on link "[PERSON_NAME][DOMAIN_NAME]" at bounding box center [702, 527] width 148 height 11
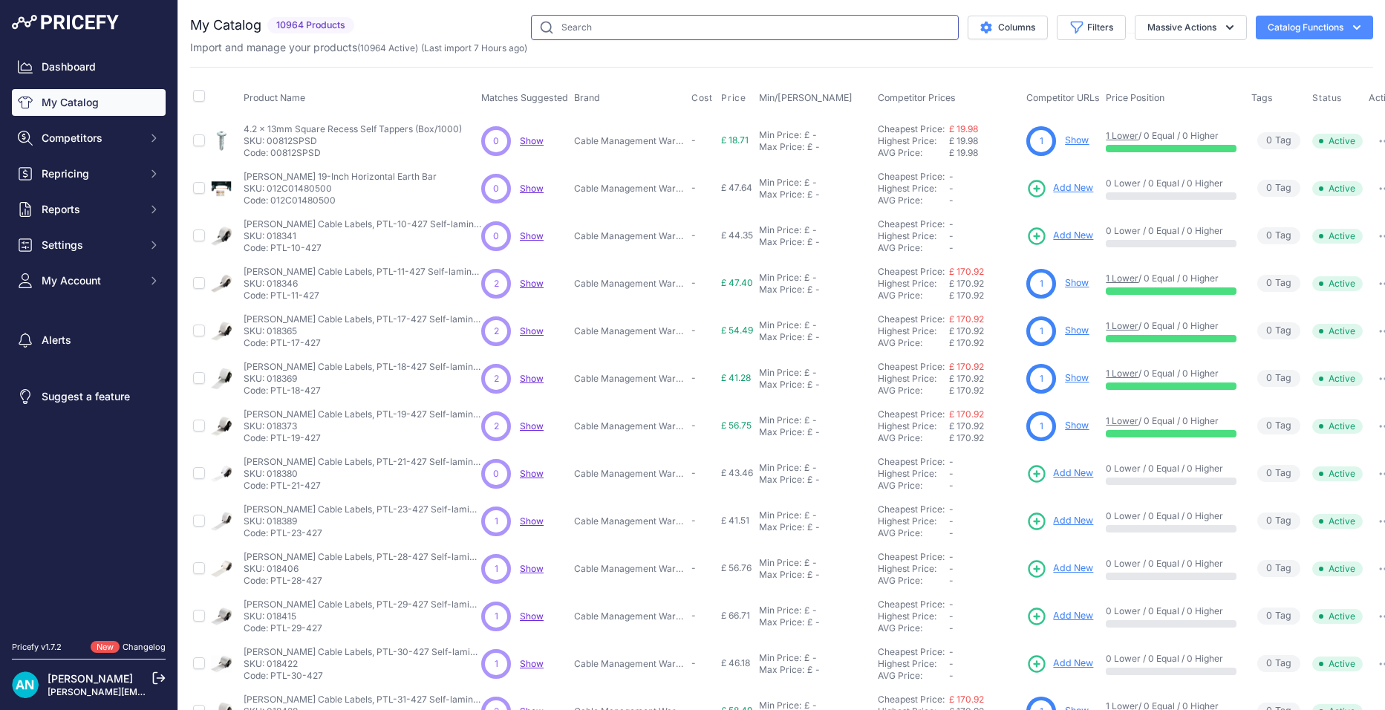
click at [587, 23] on input "text" at bounding box center [745, 27] width 428 height 25
drag, startPoint x: 587, startPoint y: 23, endPoint x: 567, endPoint y: 26, distance: 19.5
click at [567, 26] on input "text" at bounding box center [745, 27] width 428 height 25
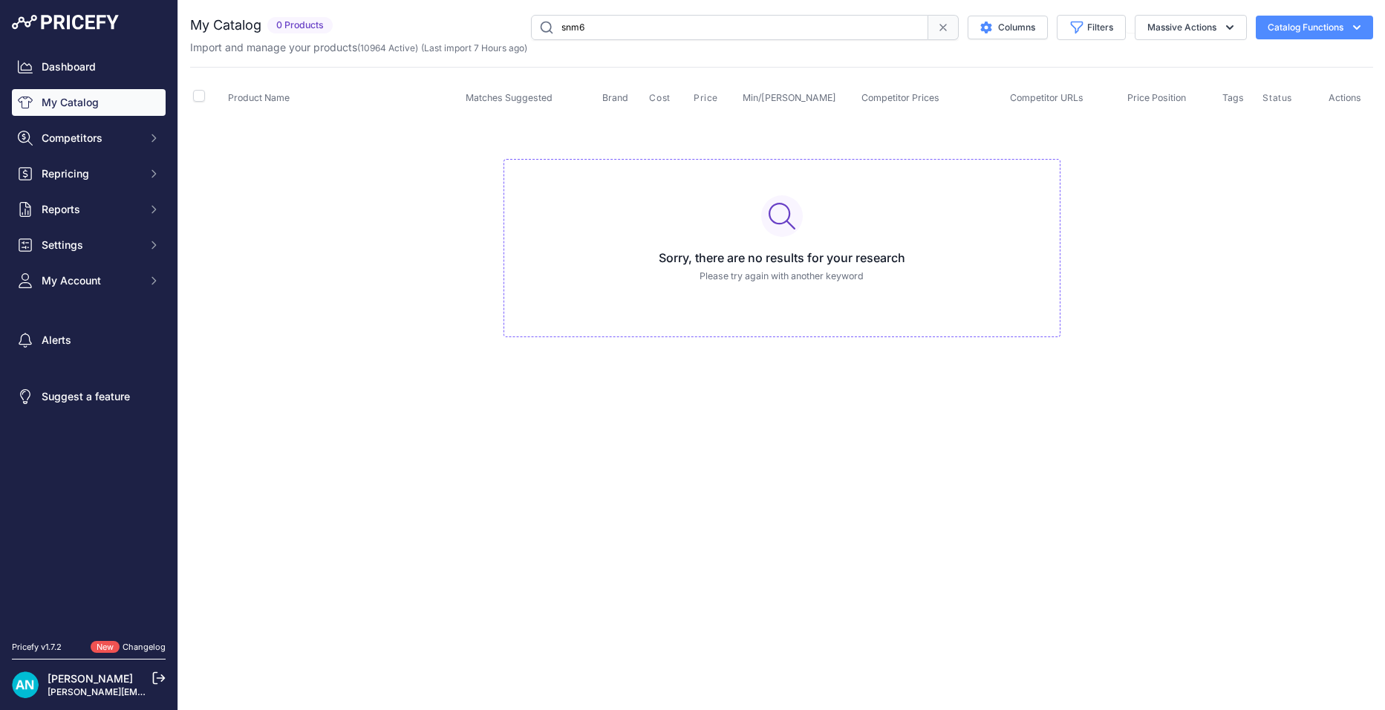
click at [588, 32] on input "snm6" at bounding box center [729, 27] width 397 height 25
type input "s"
type input "m6 short spring"
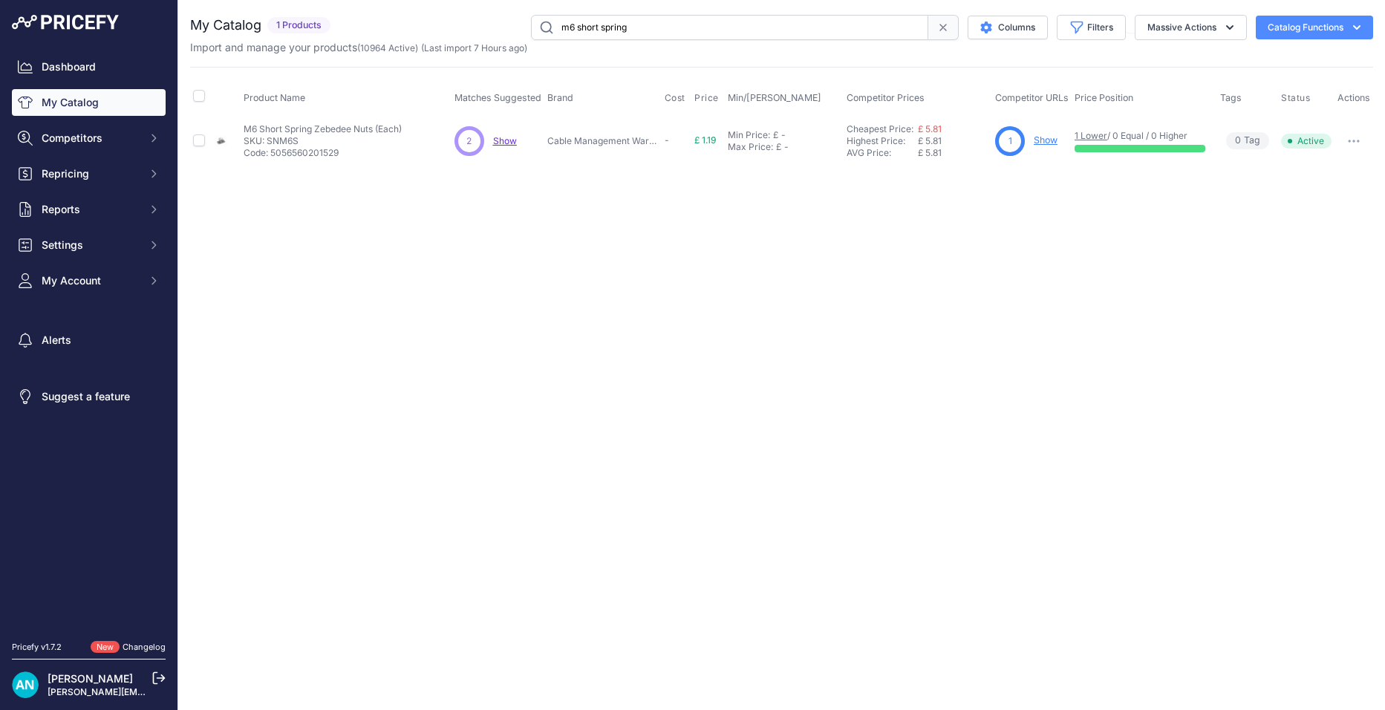
click at [1051, 141] on link "Show" at bounding box center [1046, 139] width 24 height 11
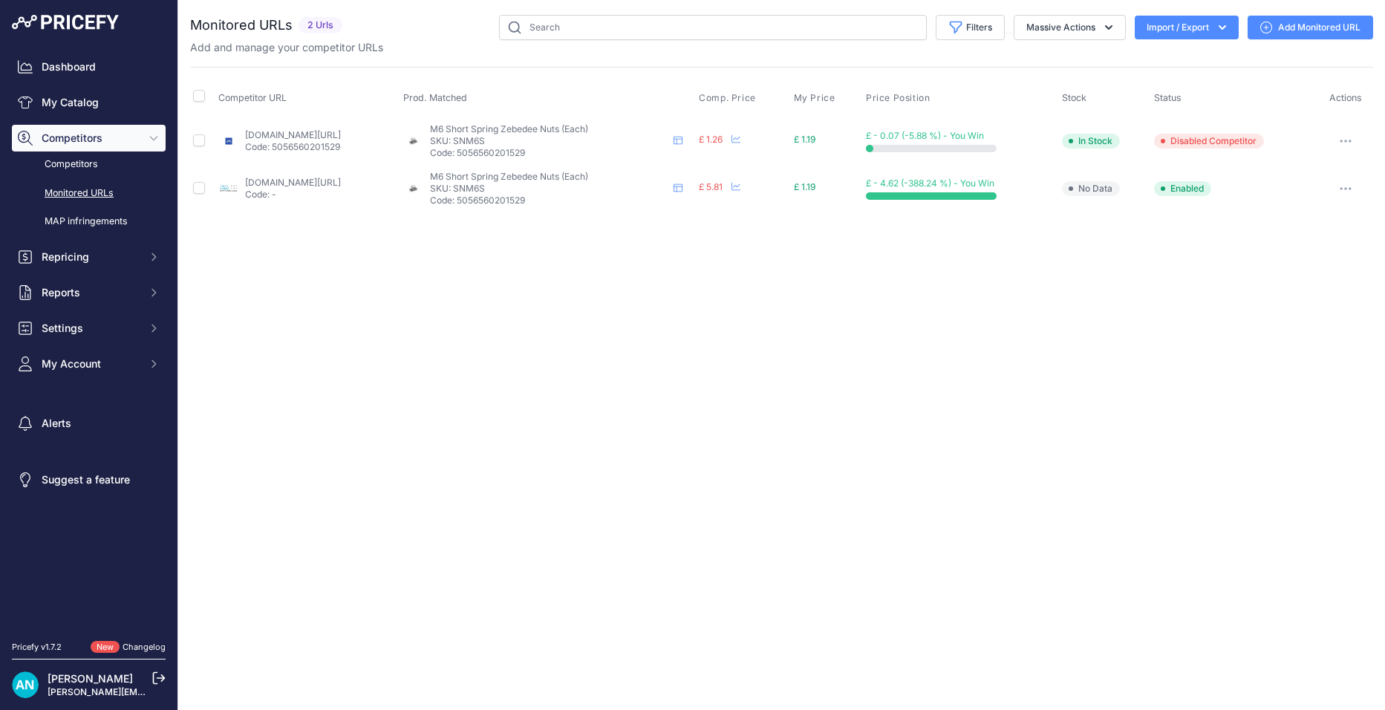
click at [1282, 22] on link "Add Monitored URL" at bounding box center [1309, 28] width 125 height 24
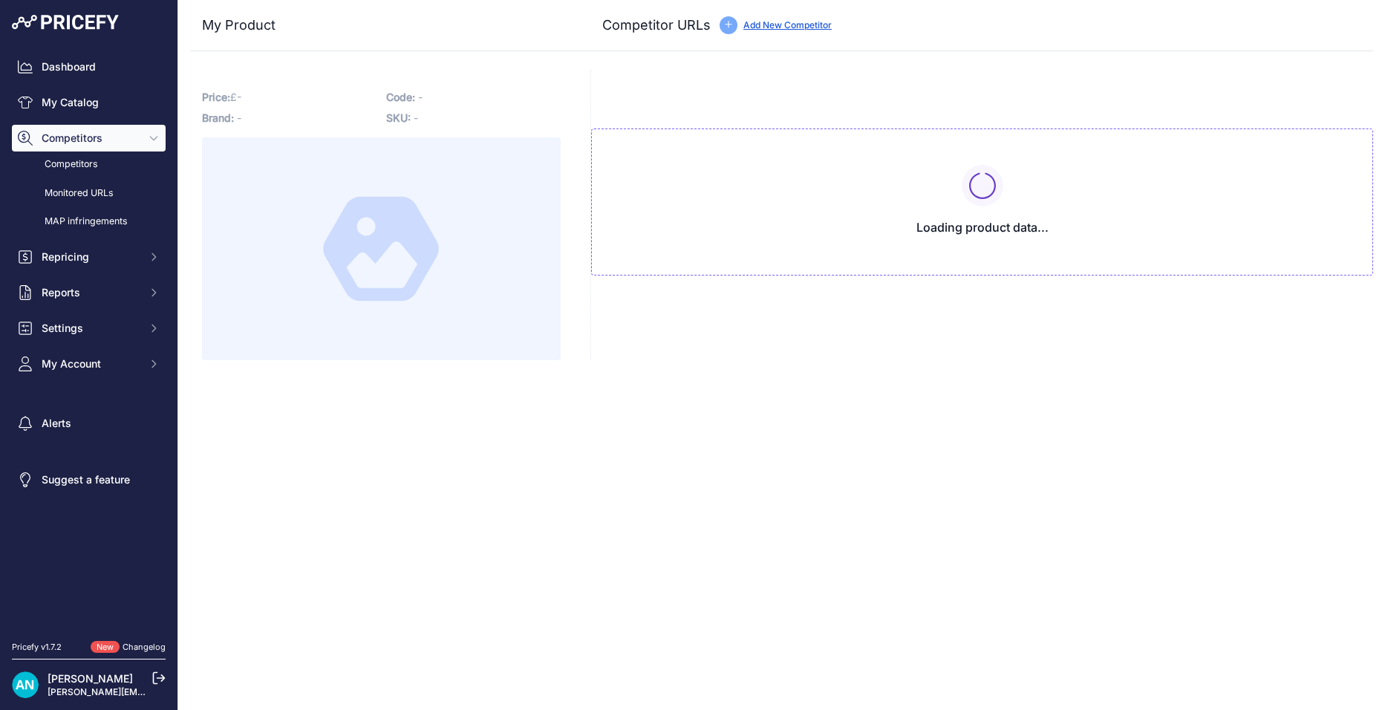
type input "[DOMAIN_NAME][URL]"
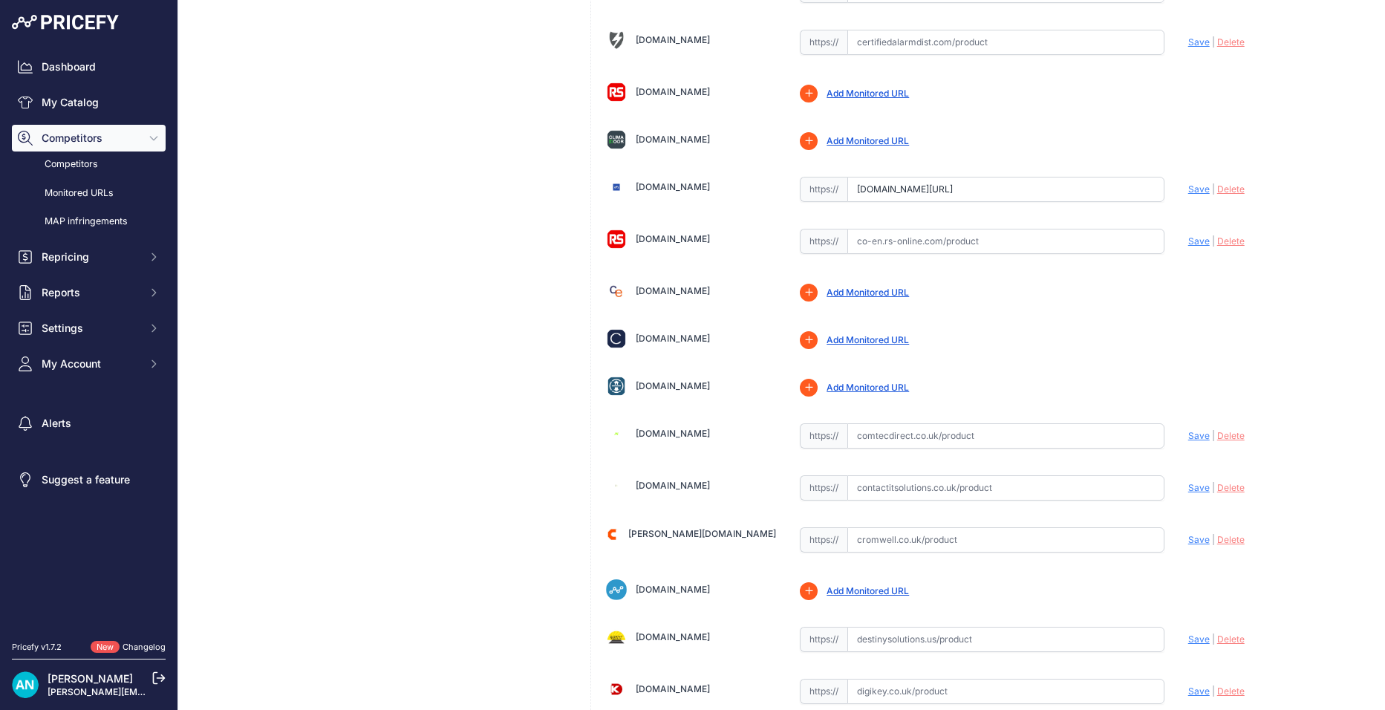
scroll to position [1634, 0]
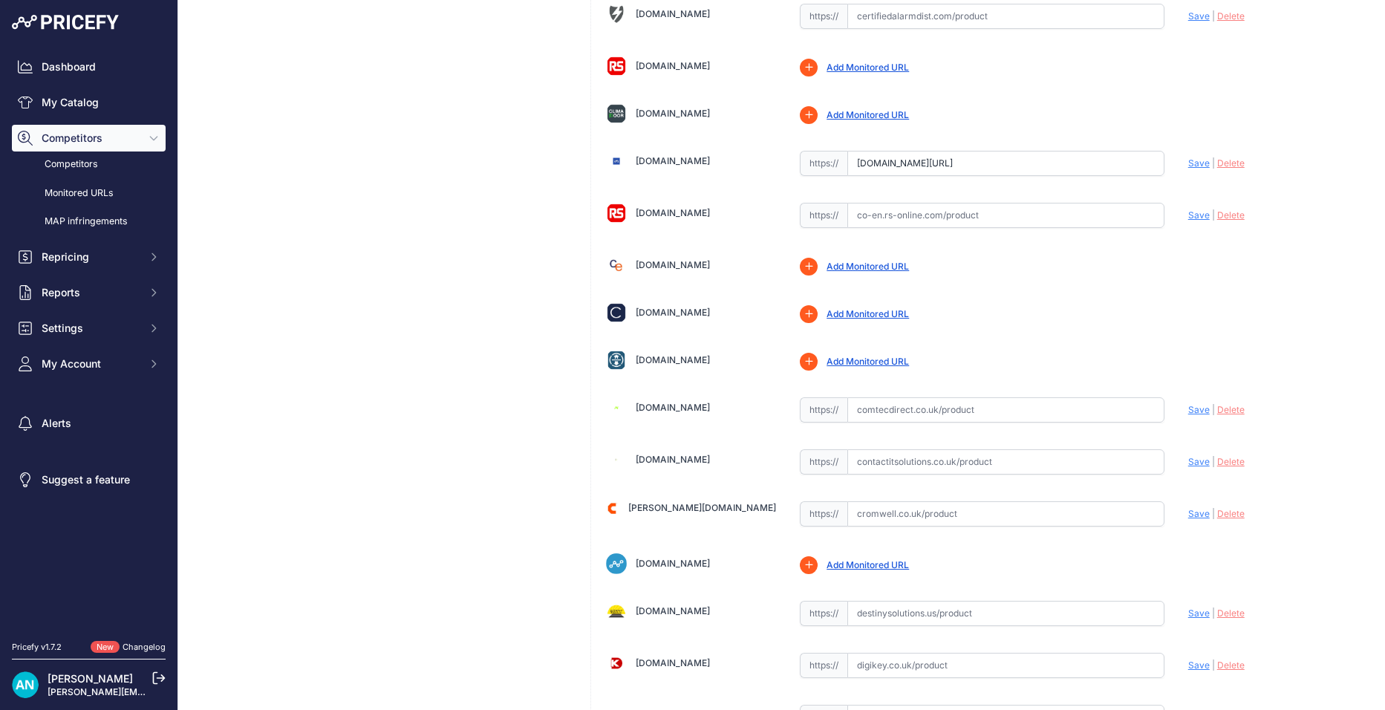
click at [865, 66] on link "Add Monitored URL" at bounding box center [867, 67] width 82 height 11
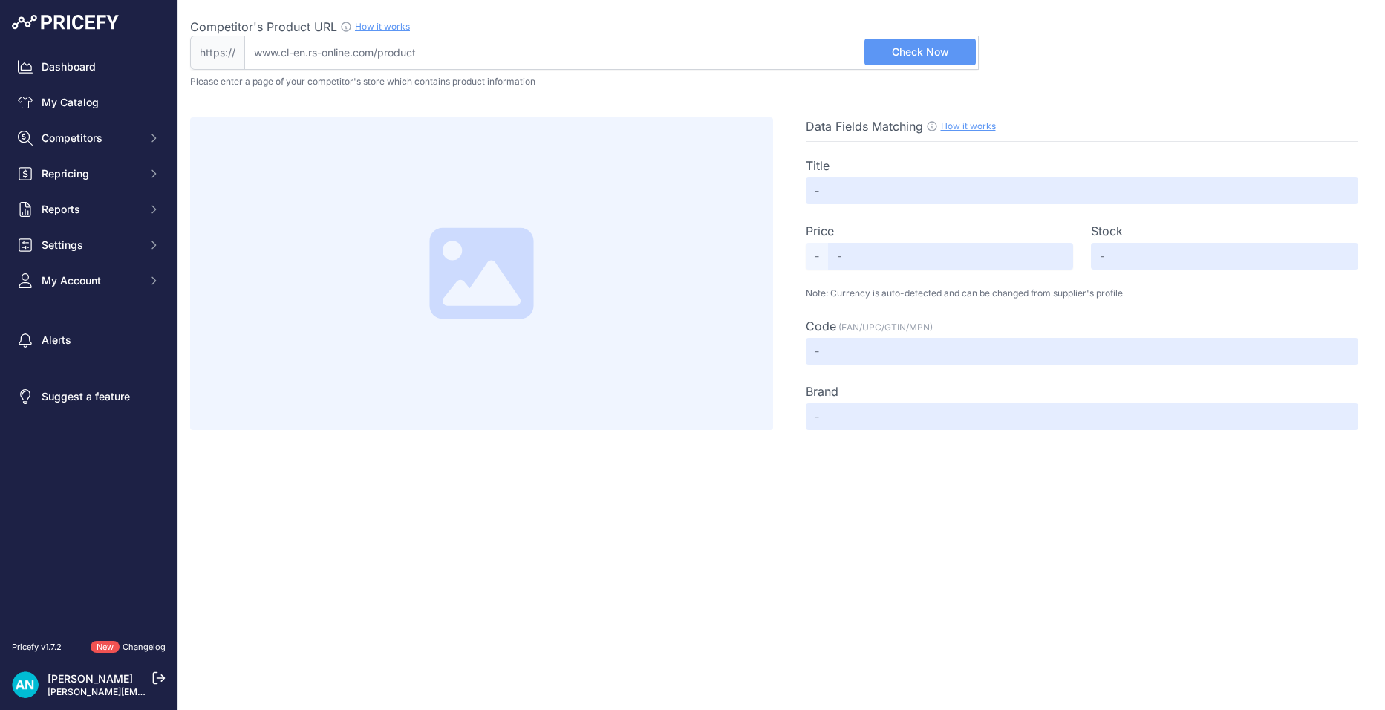
click span "Check Now"
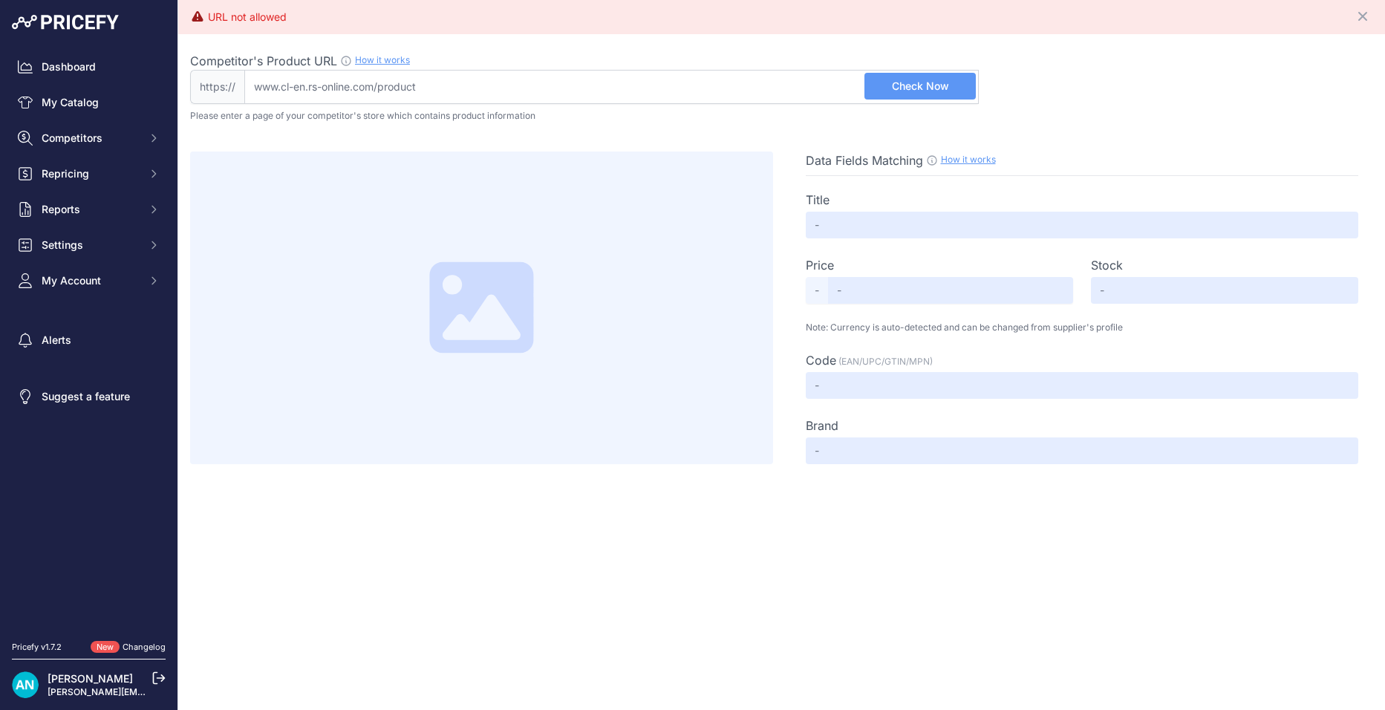
click span "Check Now"
click div
click link "My Catalog"
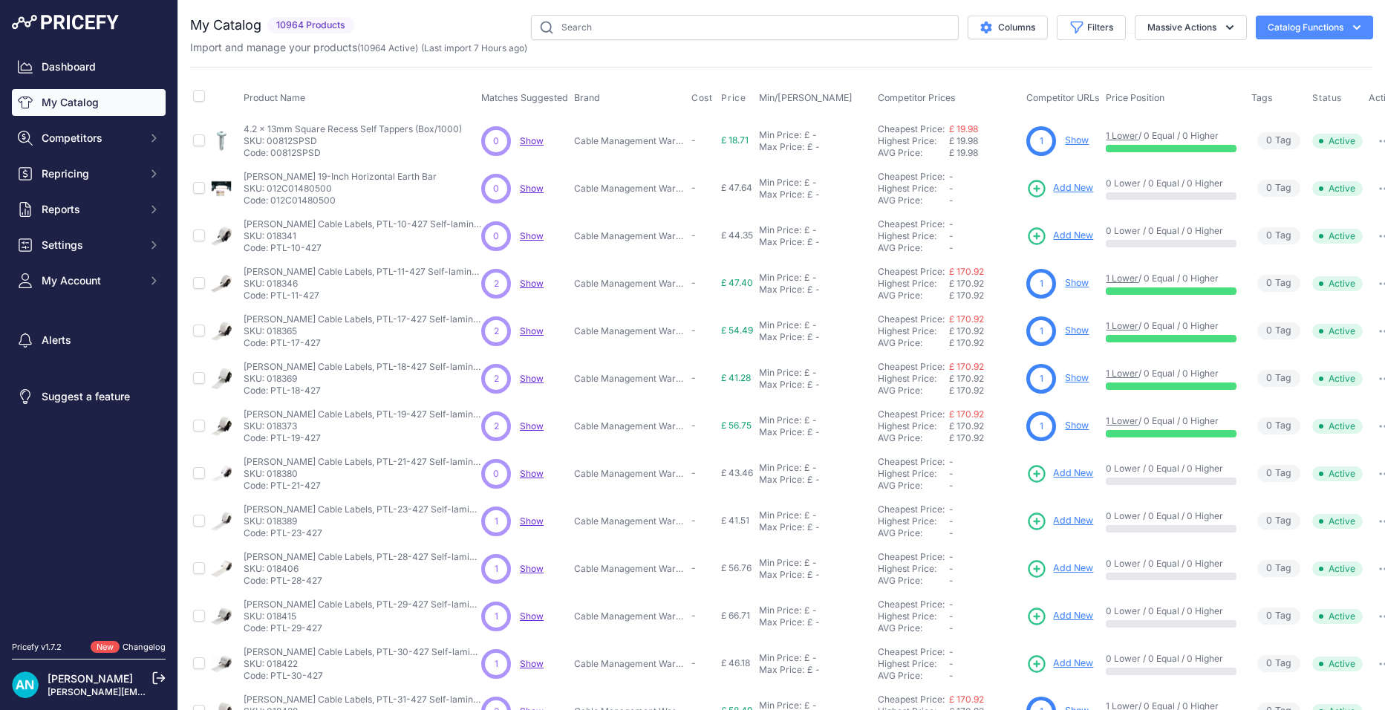
click at [76, 105] on link "My Catalog" at bounding box center [89, 102] width 154 height 27
click at [1076, 140] on link "Show" at bounding box center [1077, 139] width 24 height 11
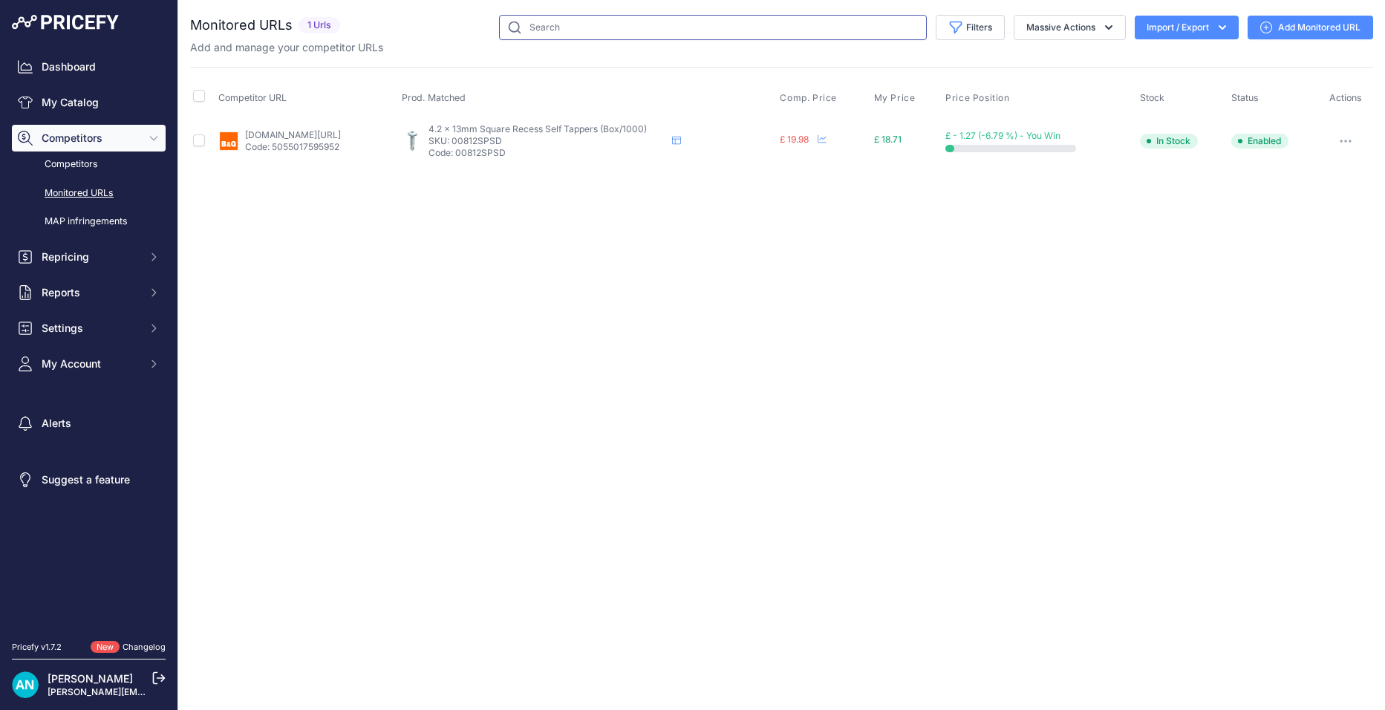
click at [552, 25] on input "text" at bounding box center [713, 27] width 428 height 25
type input "m6 short spring"
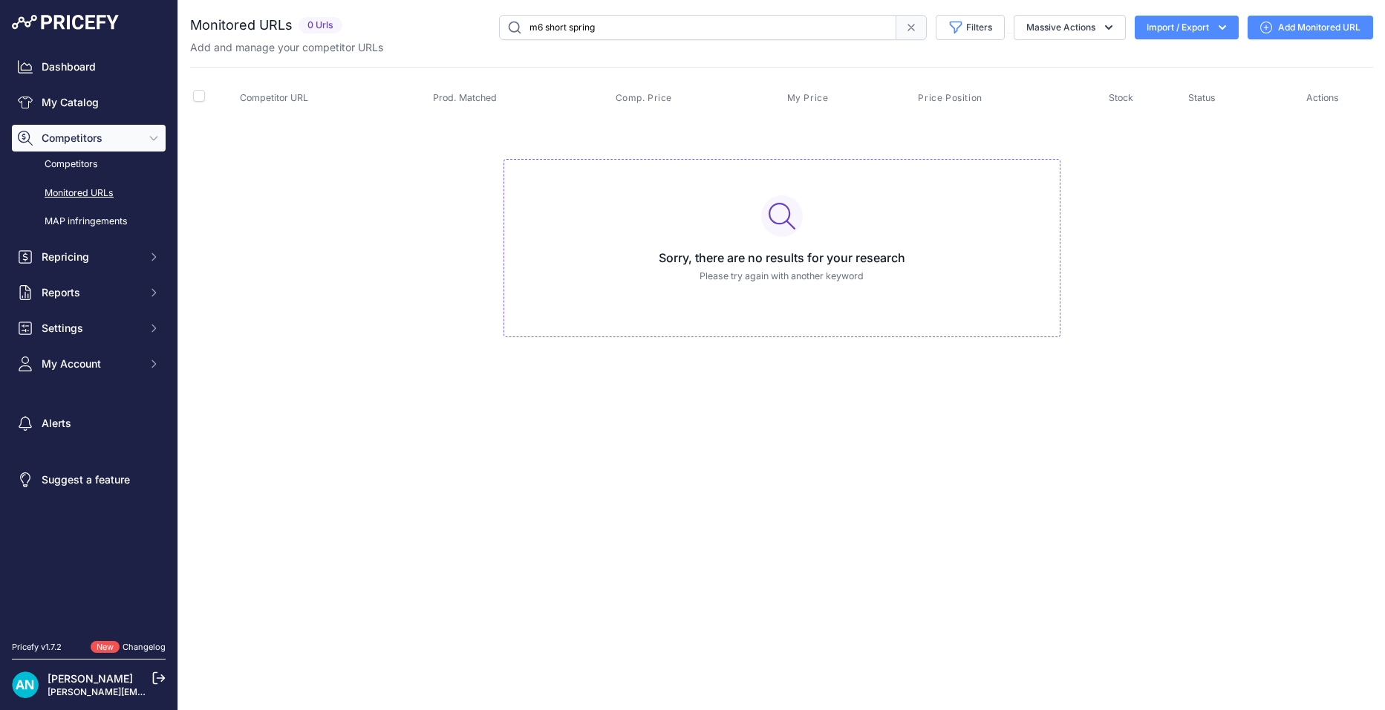
click at [1280, 22] on link "Add Monitored URL" at bounding box center [1309, 28] width 125 height 24
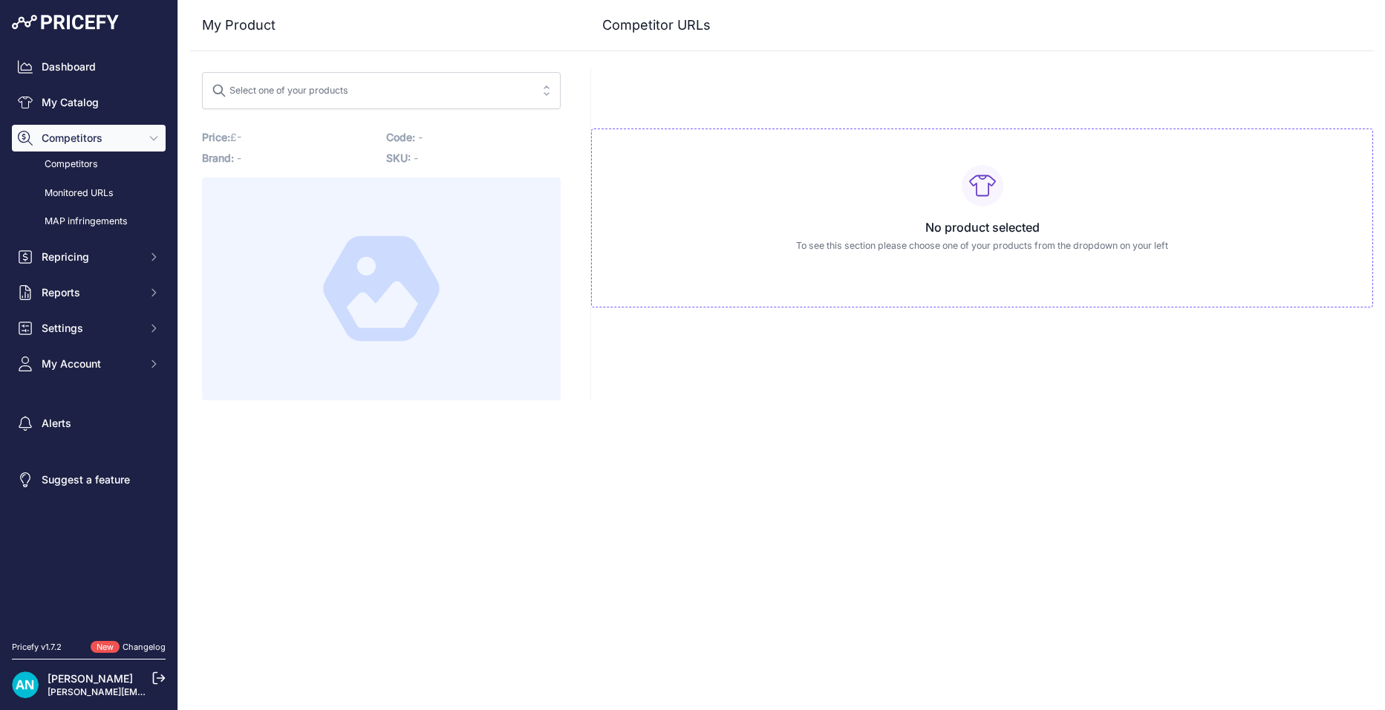
click at [304, 86] on div "Select one of your products" at bounding box center [280, 88] width 137 height 19
paste input "M6 Short Spring Zebedee Nuts (Each)"
type input "M6 Short Spring Zebedee Nuts (Each)"
click at [630, 104] on div "No product selected To see this section please choose one of your products from…" at bounding box center [981, 234] width 783 height 331
click at [479, 226] on div at bounding box center [381, 288] width 359 height 223
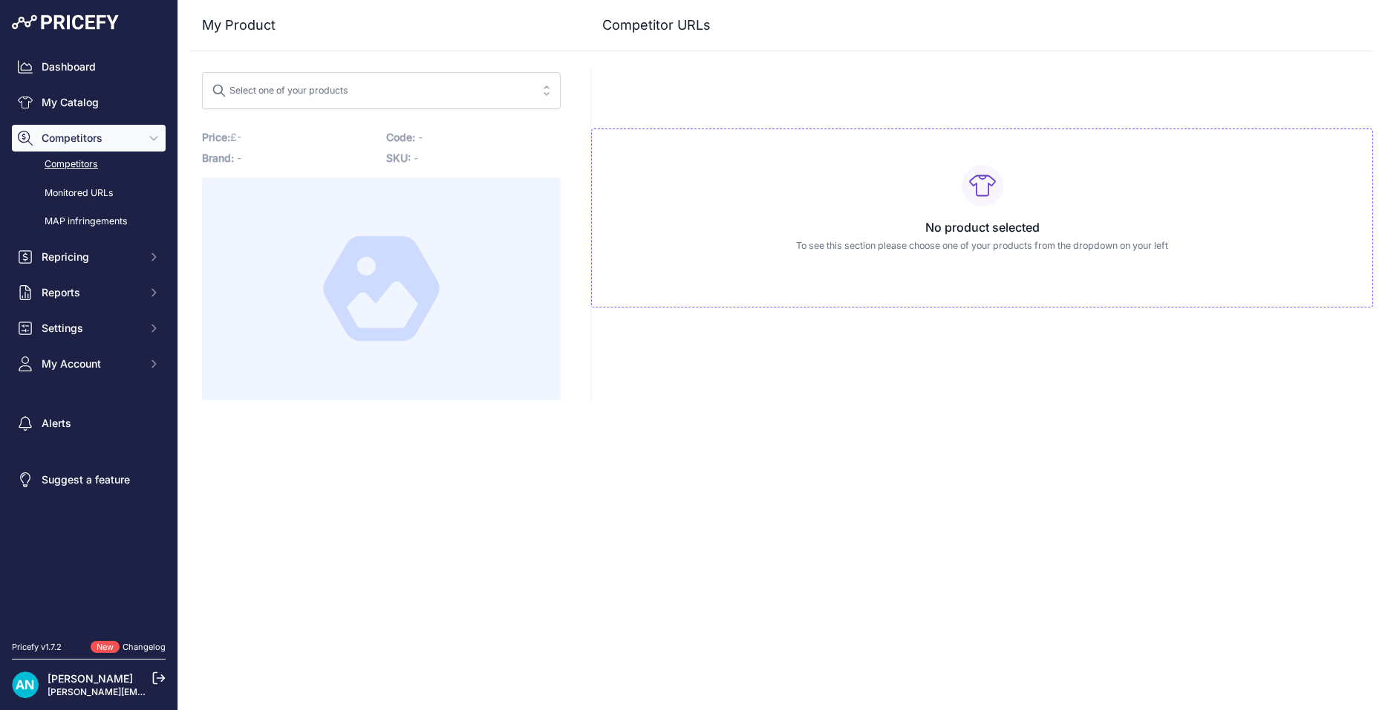
click at [97, 160] on link "Competitors" at bounding box center [89, 164] width 154 height 26
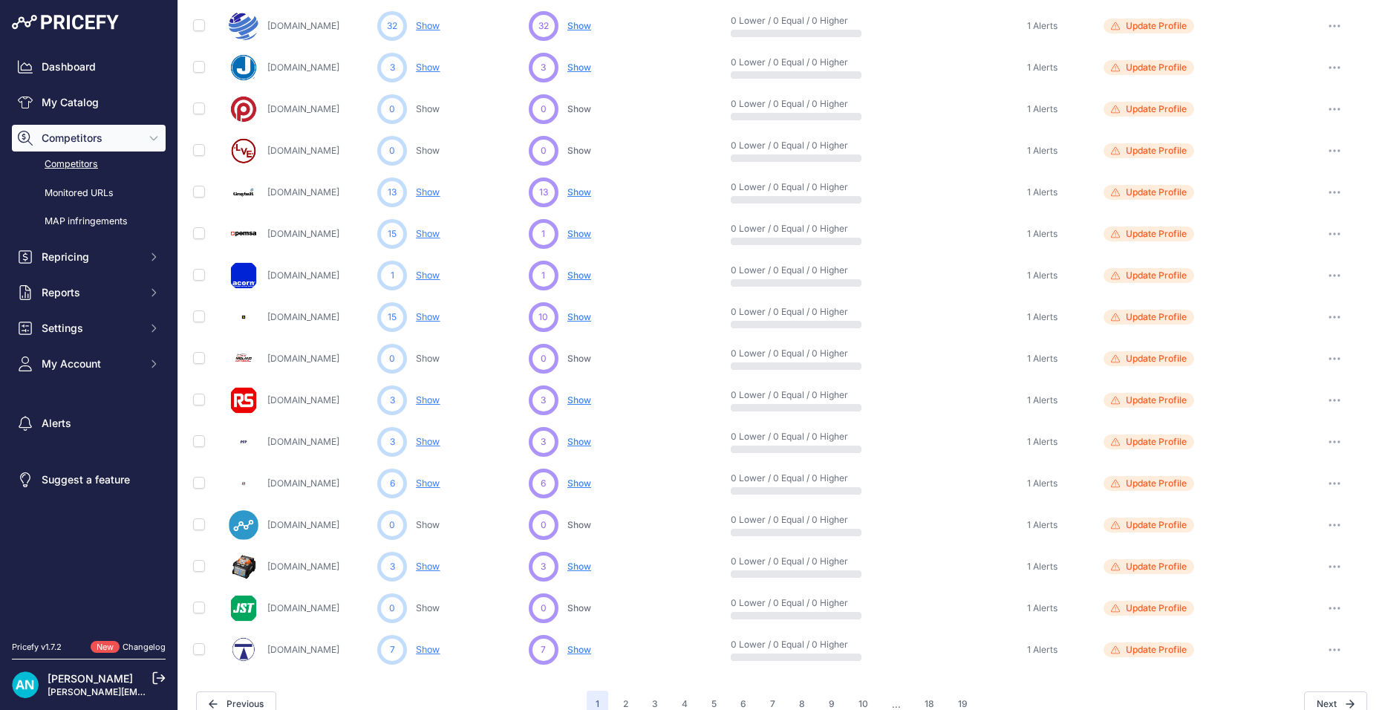
scroll to position [542, 0]
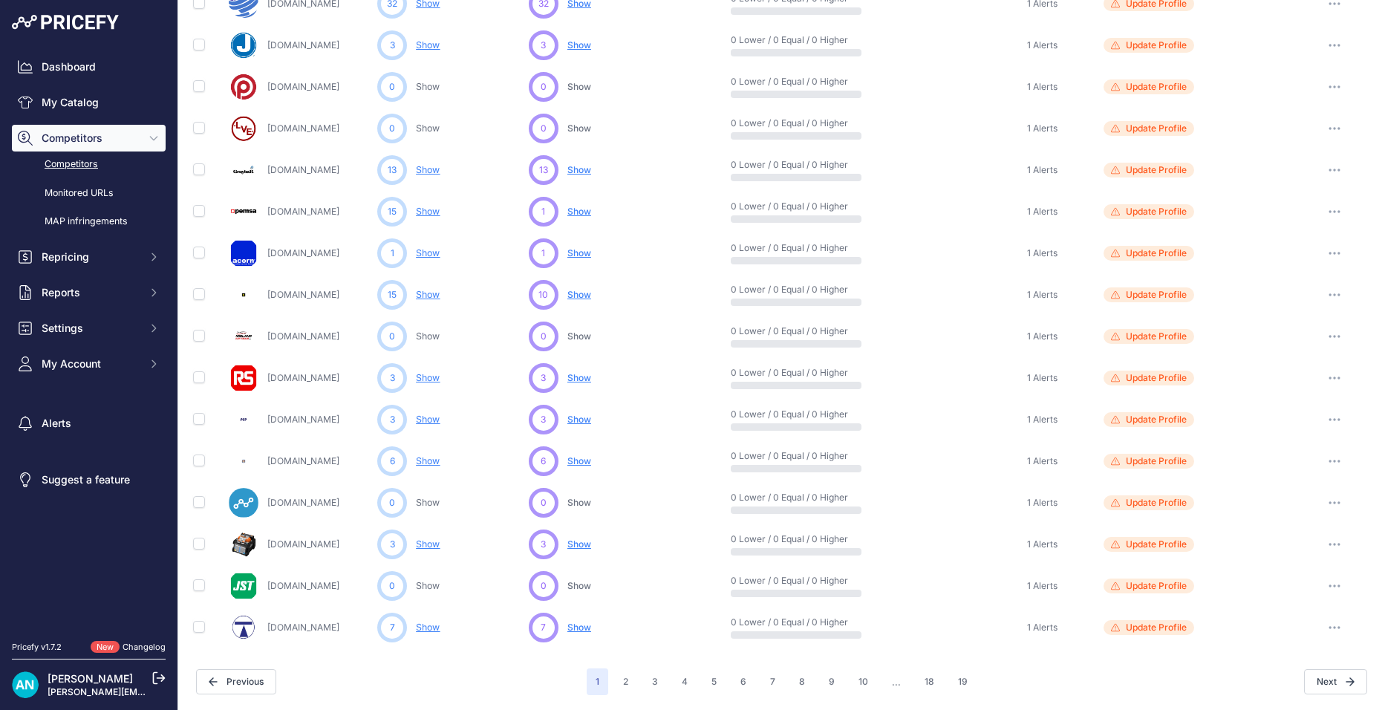
click at [573, 206] on span "Show" at bounding box center [579, 211] width 24 height 11
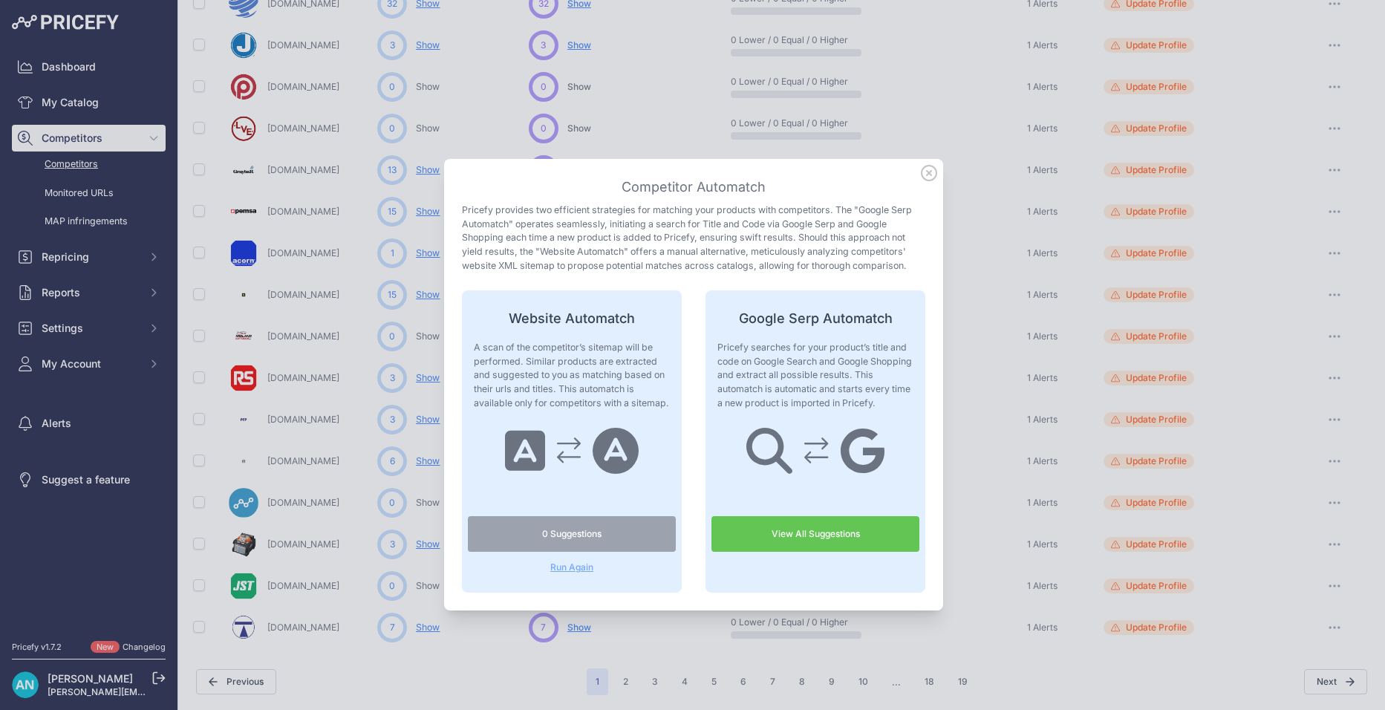
click at [768, 534] on link "View All Suggestions" at bounding box center [815, 534] width 208 height 36
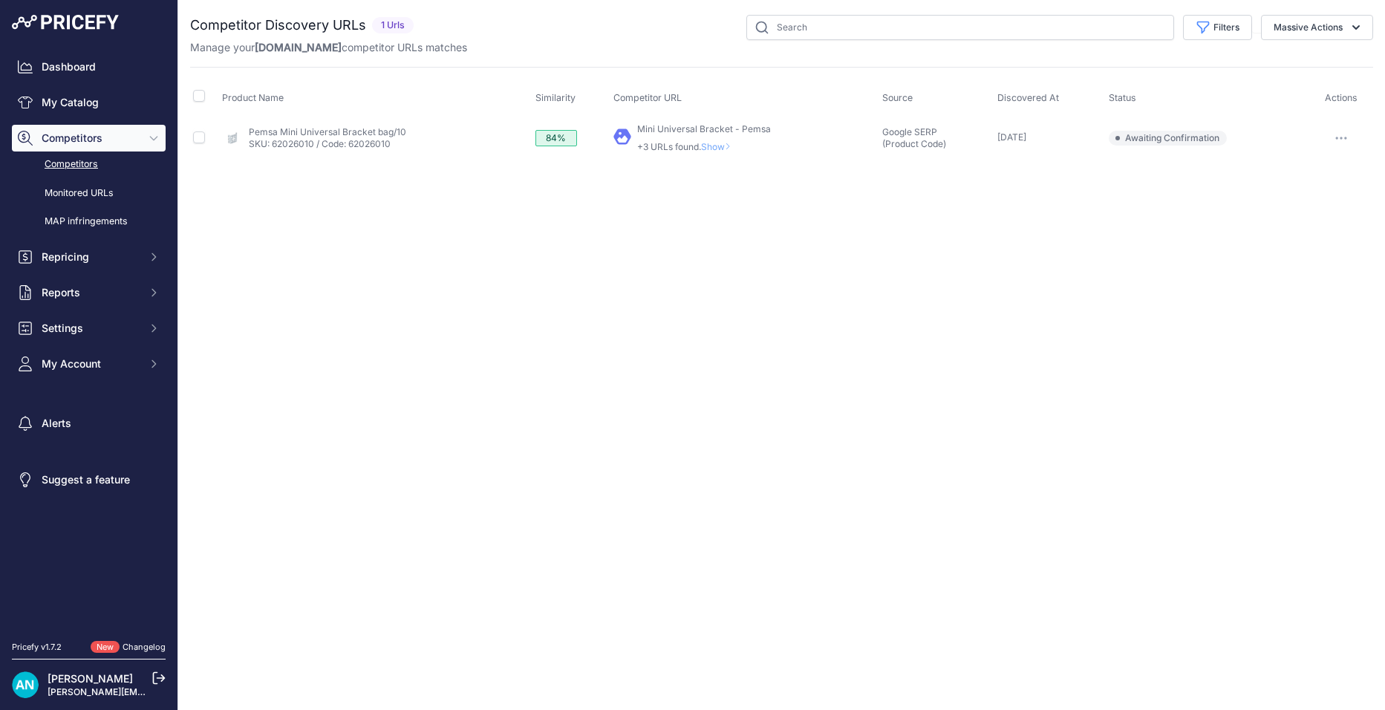
click at [1177, 285] on div "Close You are not connected to the internet." at bounding box center [781, 355] width 1207 height 710
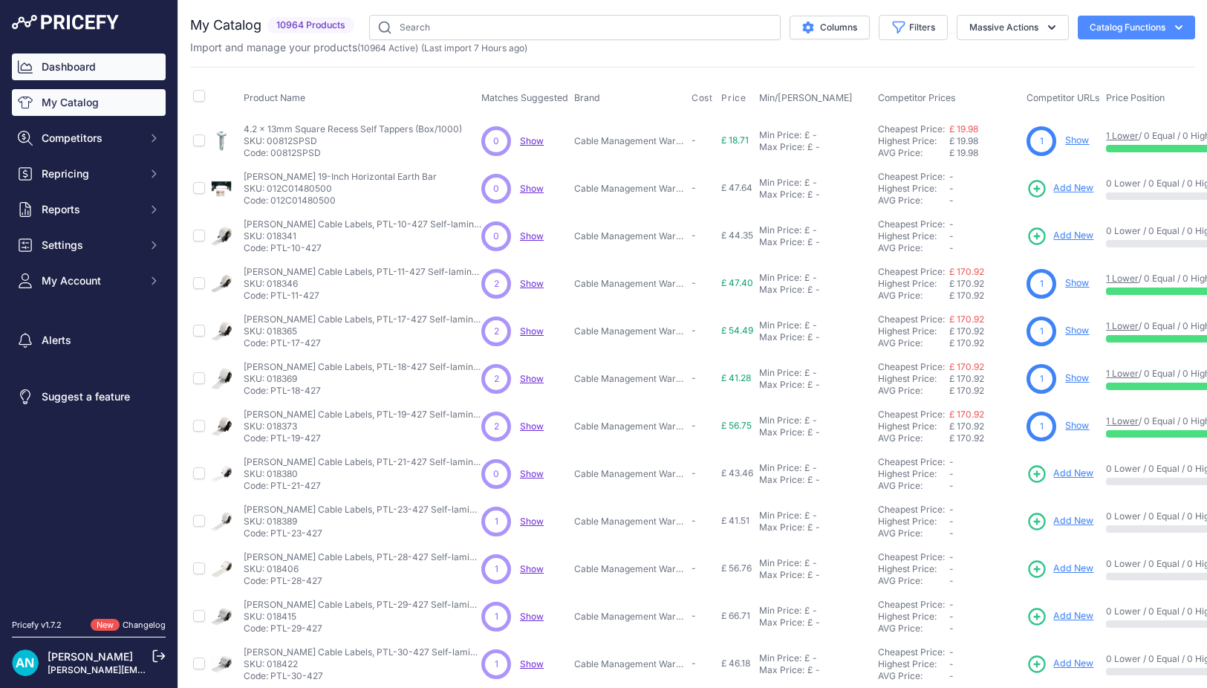
click at [60, 61] on link "Dashboard" at bounding box center [89, 66] width 154 height 27
click at [71, 64] on link "Dashboard" at bounding box center [89, 66] width 154 height 27
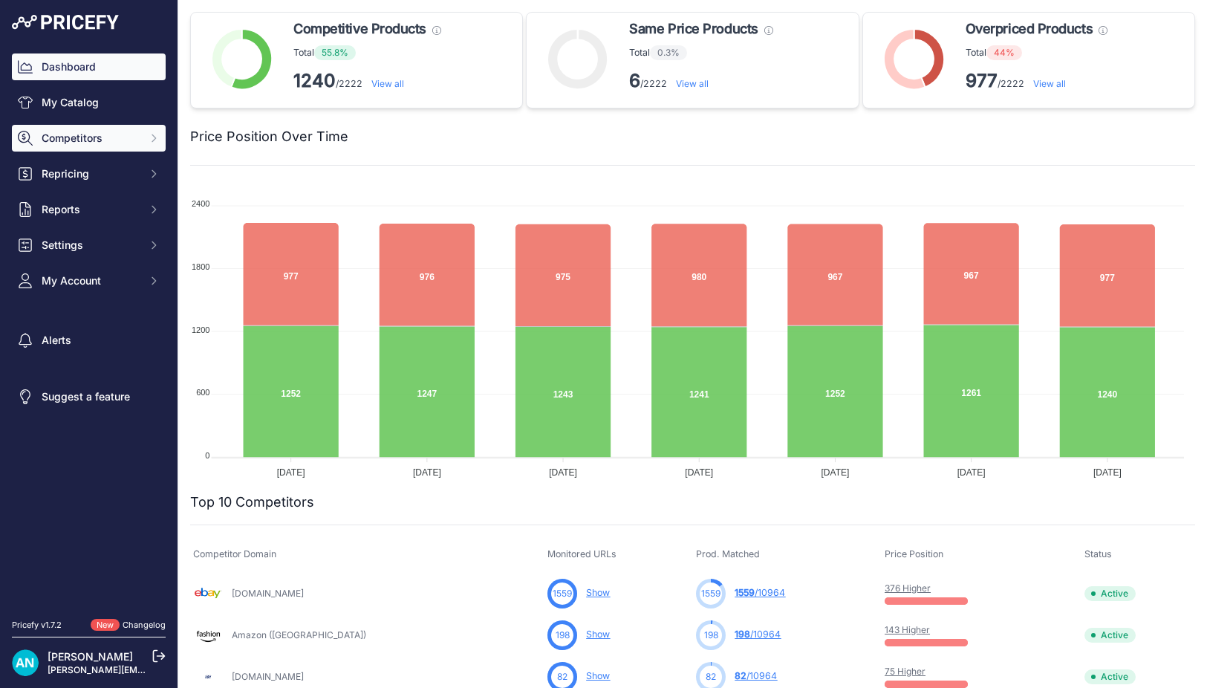
click at [74, 136] on span "Competitors" at bounding box center [90, 138] width 97 height 15
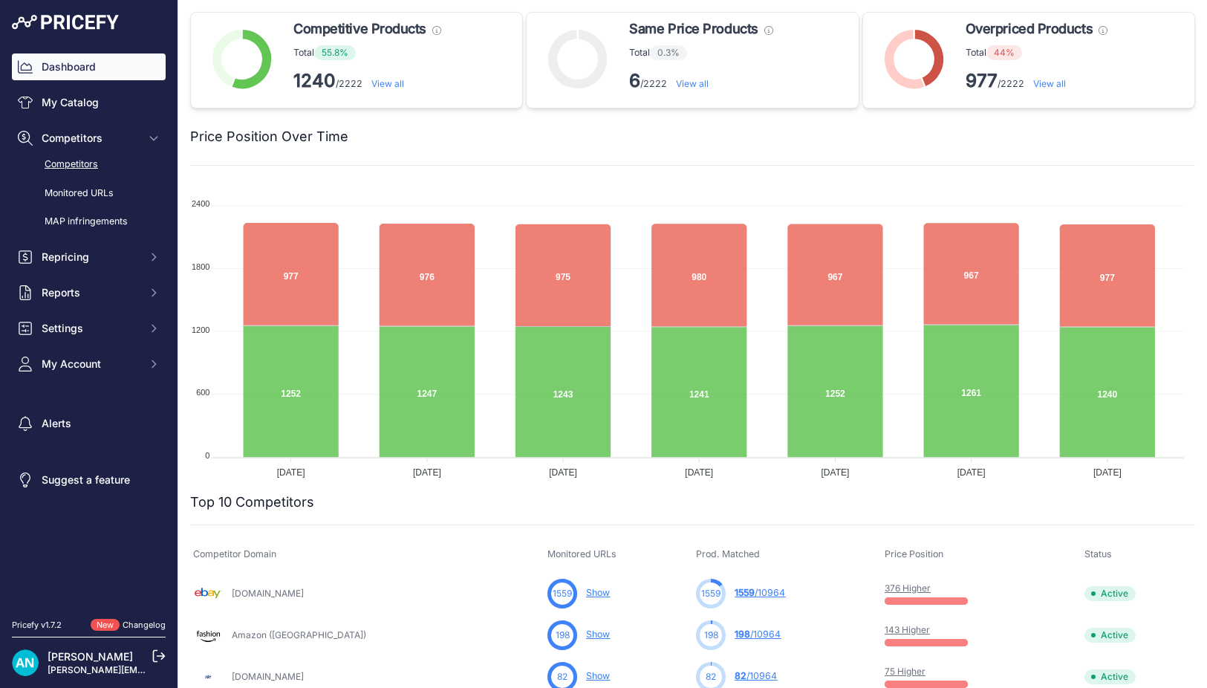
click at [72, 159] on link "Competitors" at bounding box center [89, 164] width 154 height 26
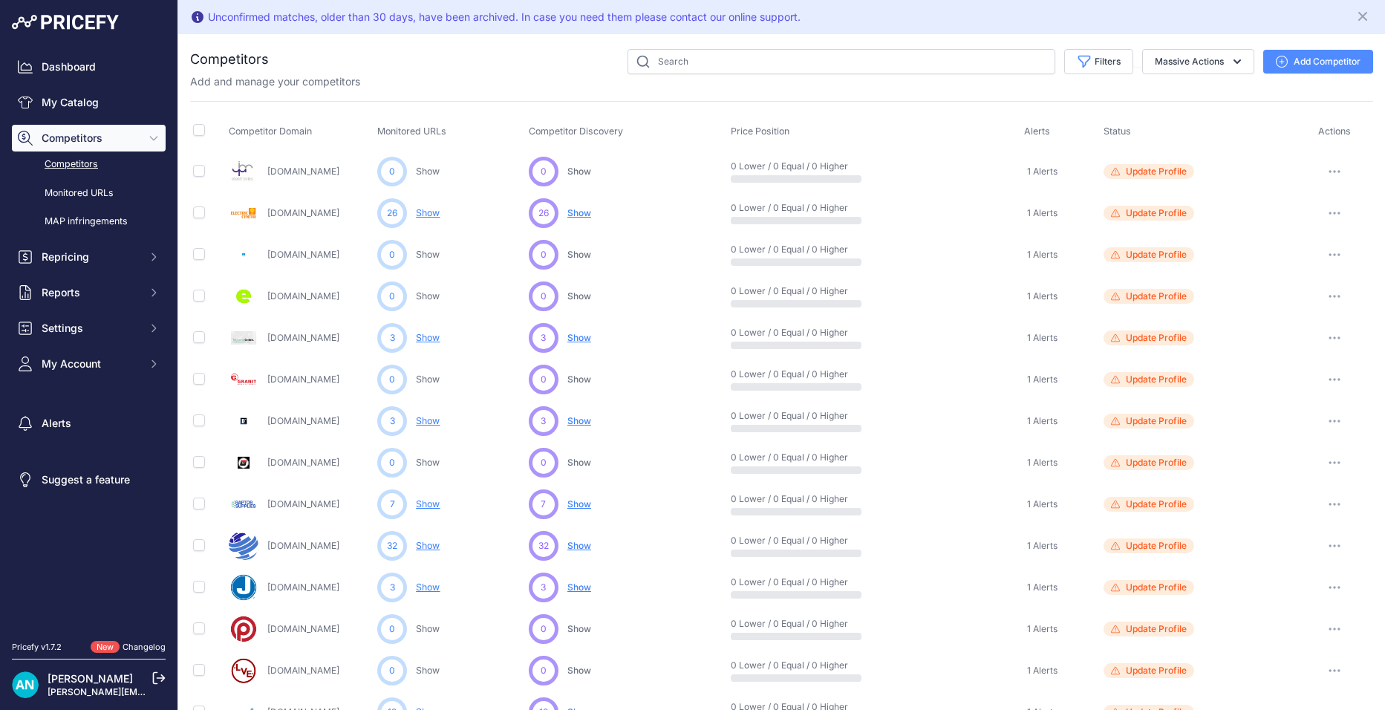
click at [1206, 60] on button "Add Competitor" at bounding box center [1318, 62] width 110 height 24
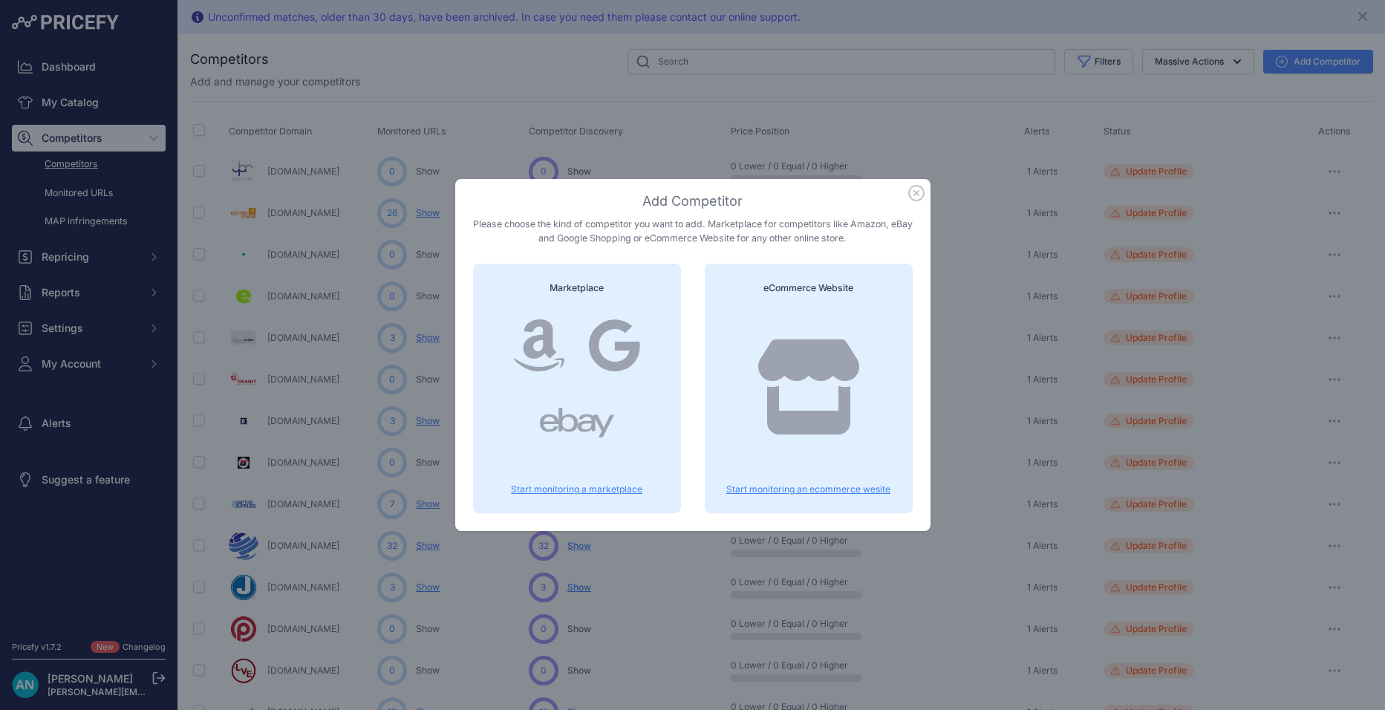
click at [800, 388] on icon at bounding box center [808, 386] width 107 height 95
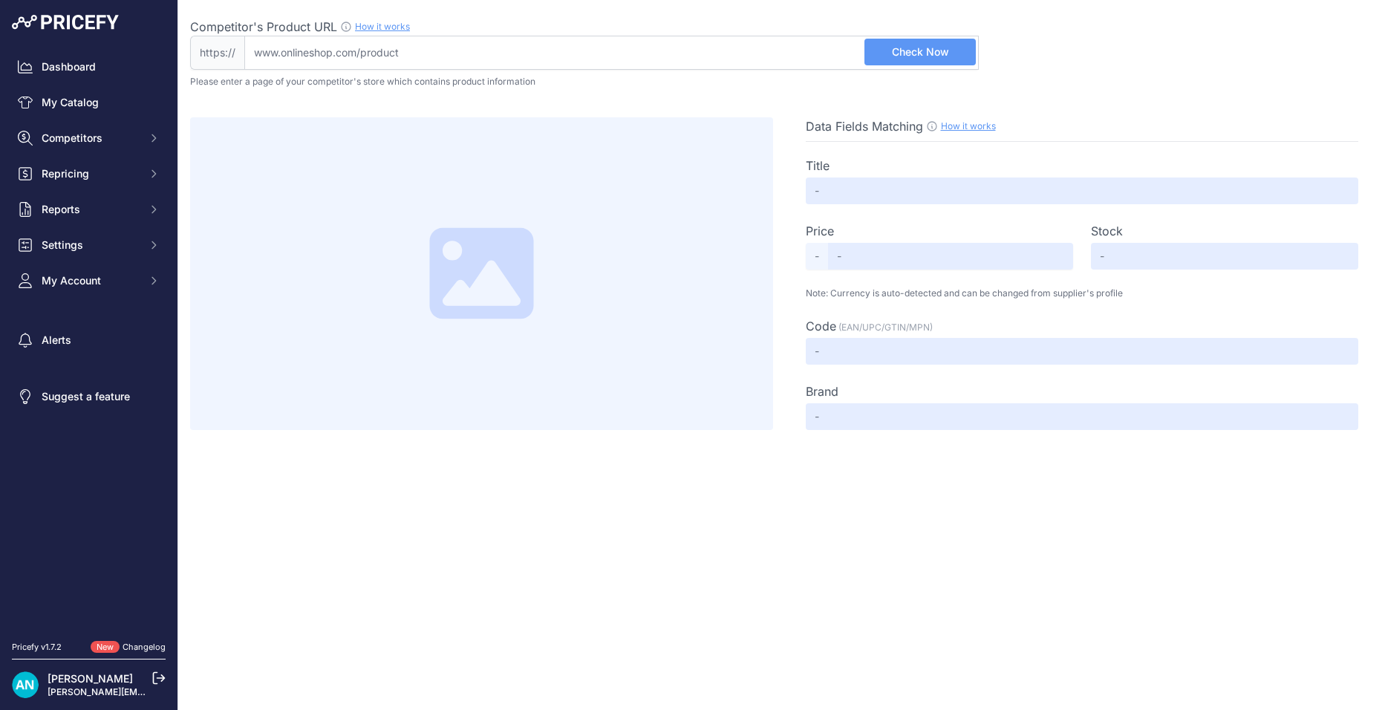
click at [263, 50] on input "Competitor's Product URL How it works In order to create your competitor's extr…" at bounding box center [611, 53] width 734 height 34
paste input "[URL][DOMAIN_NAME].."
click at [910, 46] on span "Check Now" at bounding box center [920, 52] width 57 height 15
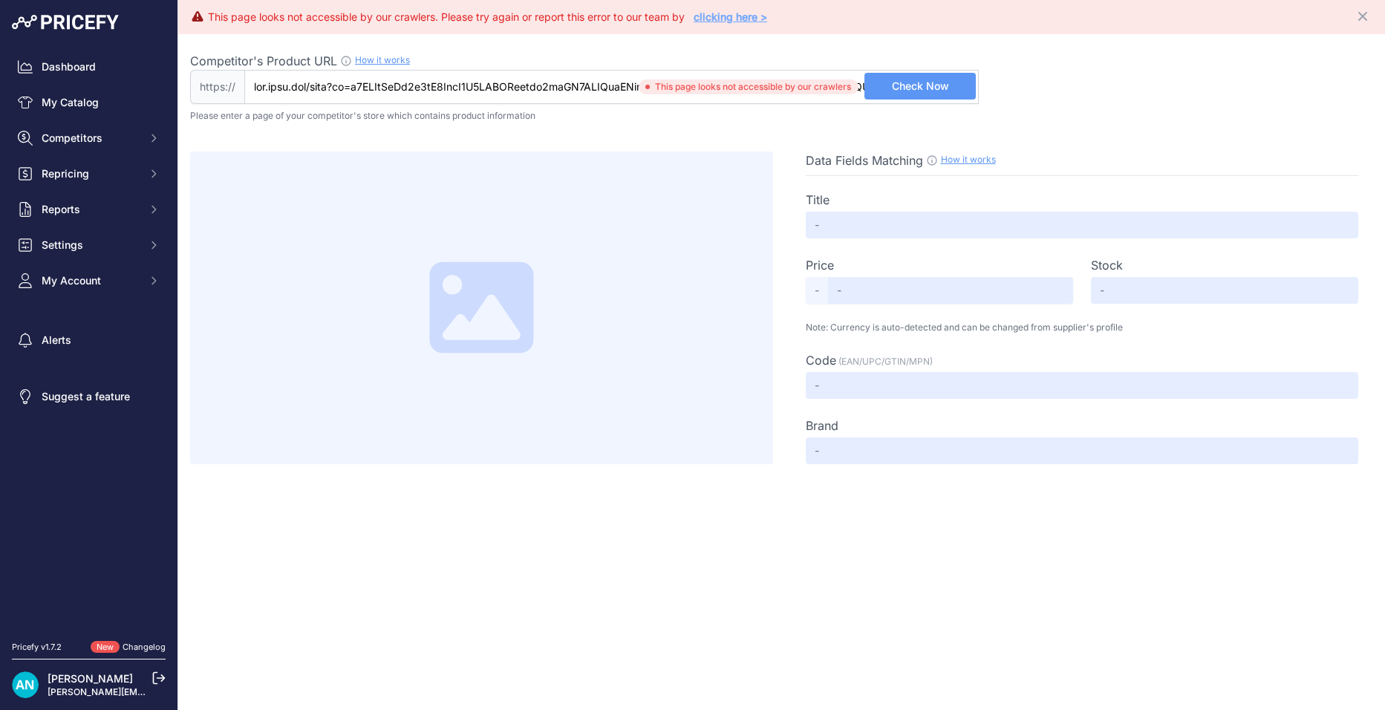
click at [322, 91] on input "Competitor's Product URL How it works In order to create your competitor's extr…" at bounding box center [611, 87] width 734 height 34
drag, startPoint x: 251, startPoint y: 89, endPoint x: 902, endPoint y: 108, distance: 651.5
click at [902, 108] on div "Competitor's Product URL How it works In order to create your competitor's extr…" at bounding box center [781, 249] width 1183 height 430
type input "f"
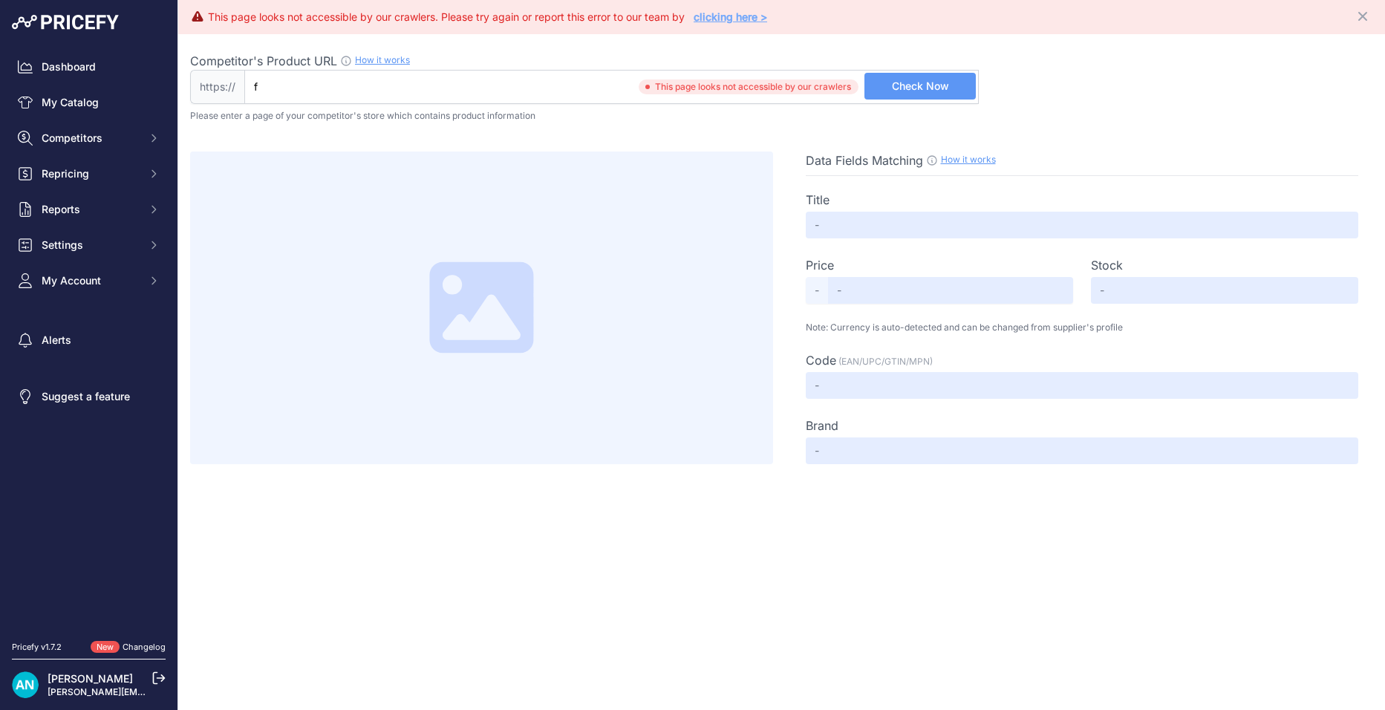
scroll to position [0, 0]
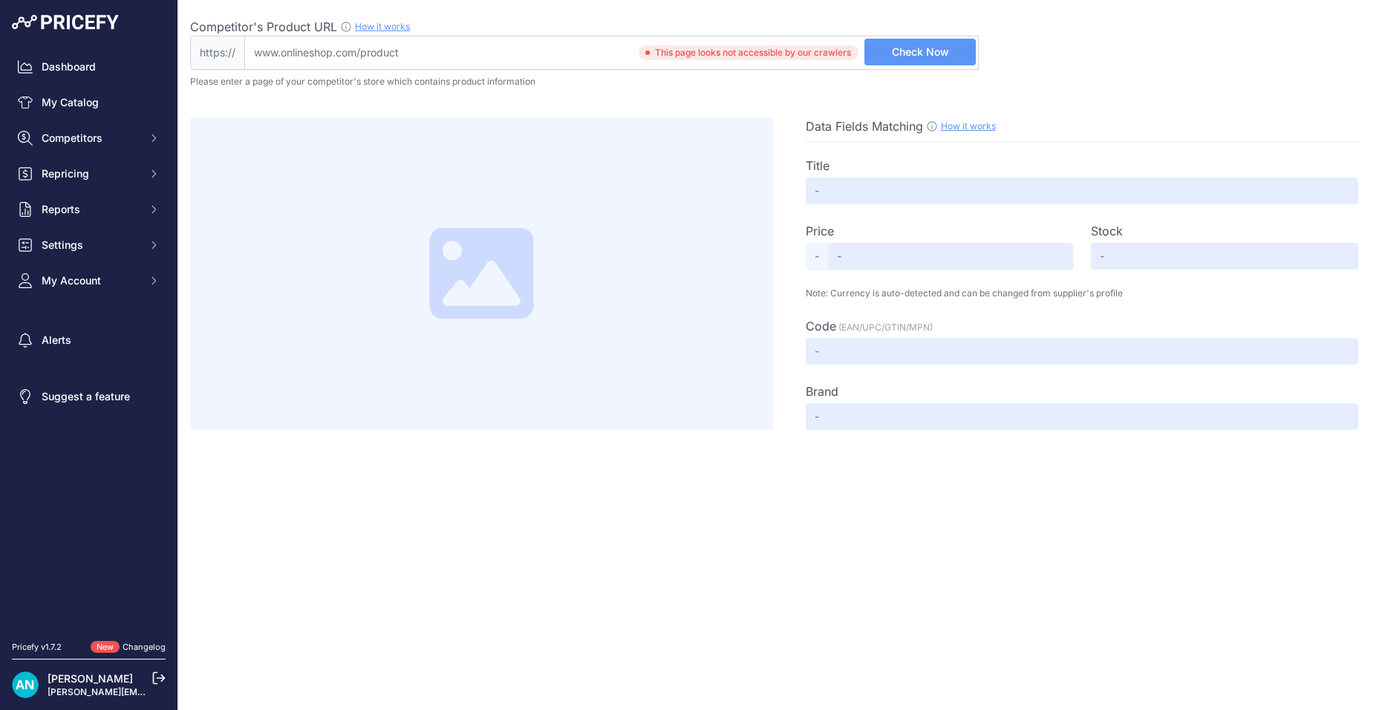
paste input "[URL][DOMAIN_NAME]"
click at [287, 53] on input "[URL][DOMAIN_NAME]" at bounding box center [611, 53] width 734 height 34
type input "[DOMAIN_NAME]"
click at [921, 53] on span "Check Now" at bounding box center [920, 52] width 57 height 15
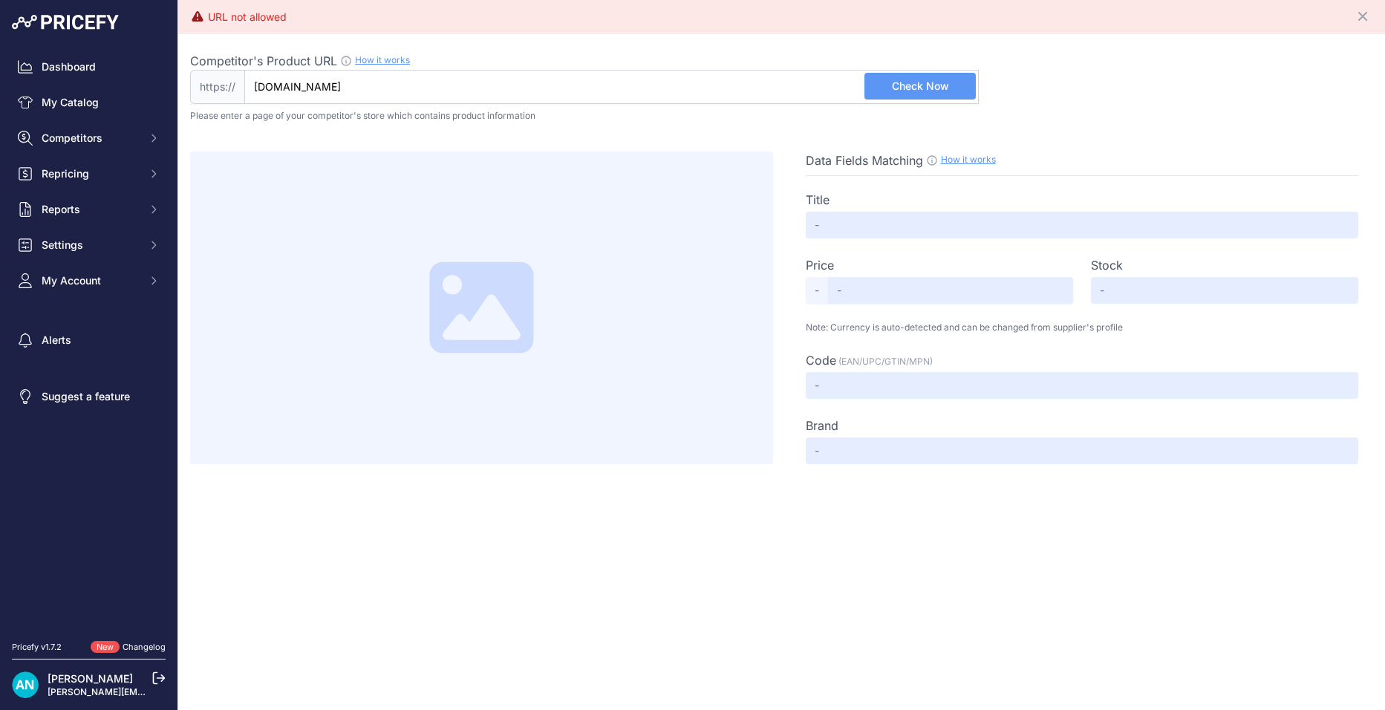
click at [306, 88] on input "[DOMAIN_NAME]" at bounding box center [611, 87] width 734 height 34
click at [372, 58] on link "How it works" at bounding box center [382, 59] width 55 height 11
